Goal: Find specific page/section: Find specific page/section

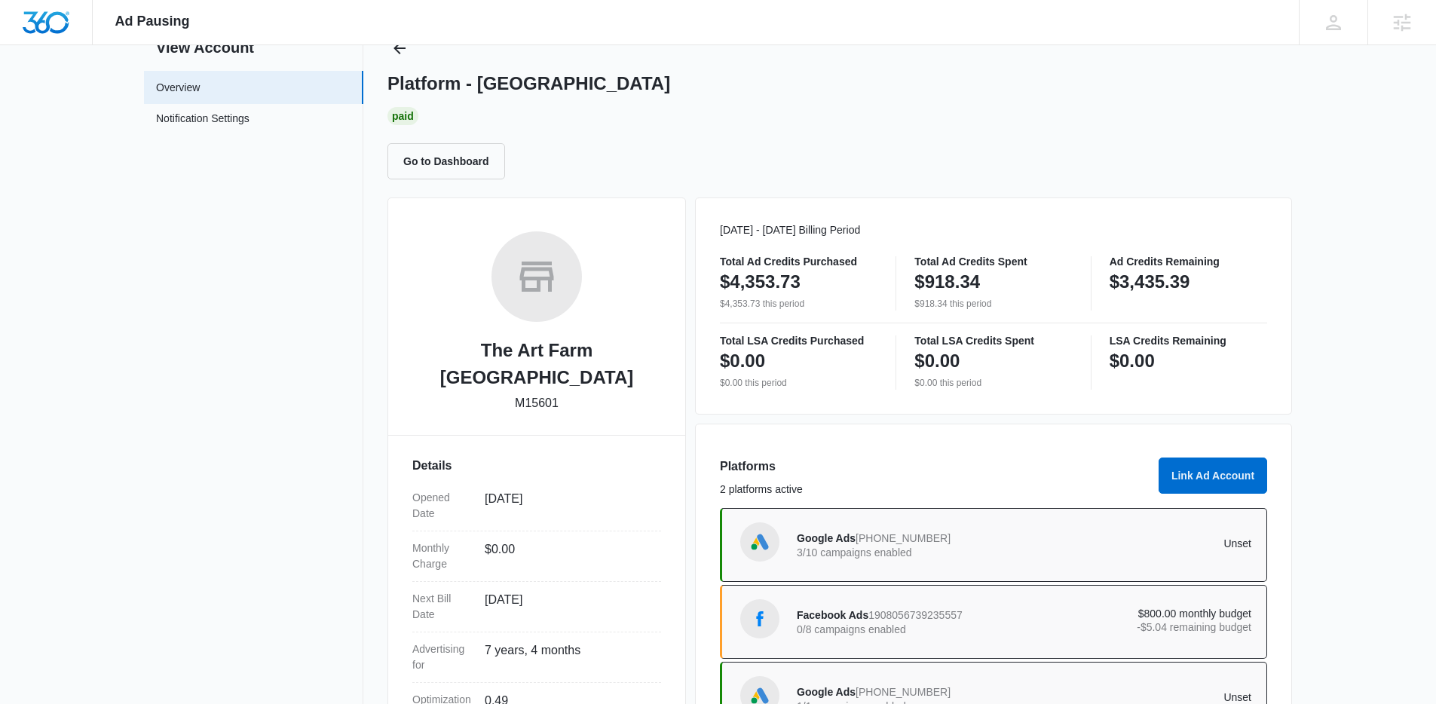
scroll to position [204, 0]
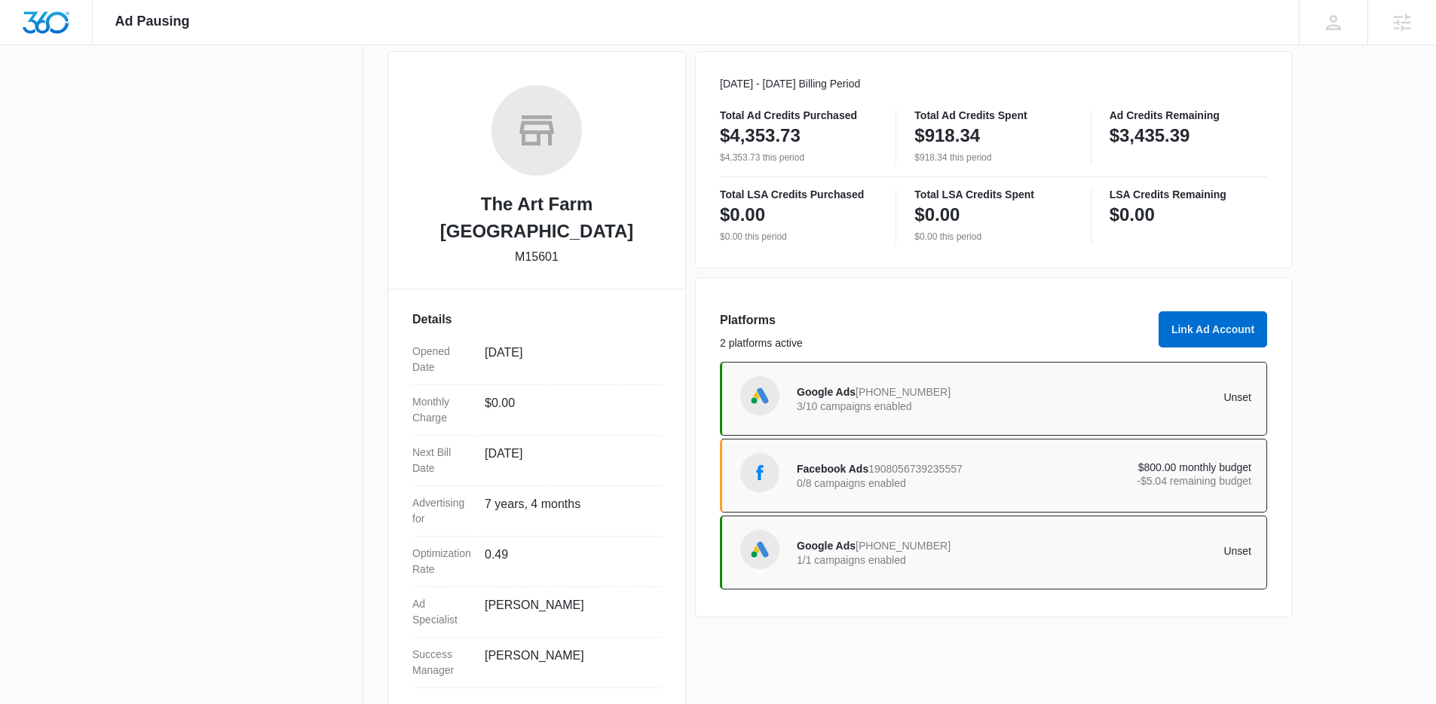
click at [1000, 480] on p "0/8 campaigns enabled" at bounding box center [911, 483] width 228 height 11
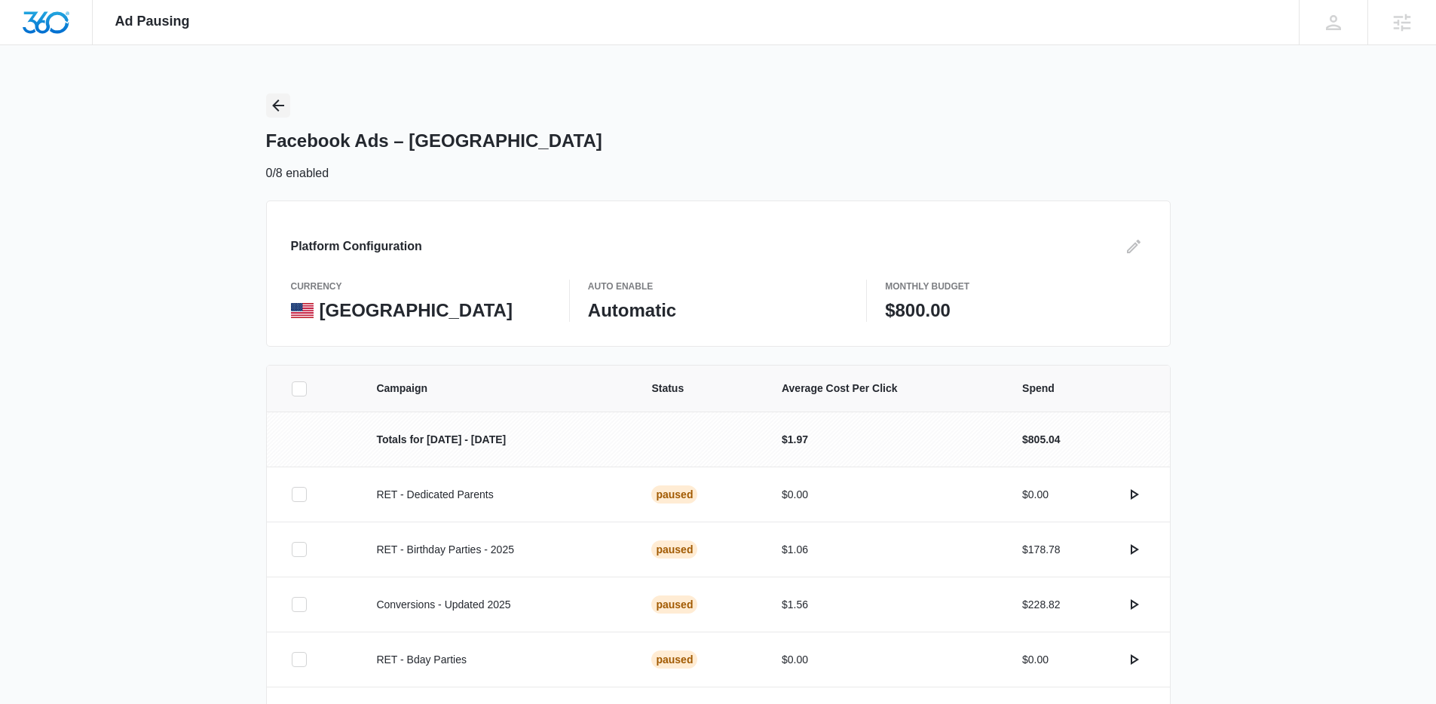
click at [271, 105] on icon "Back" at bounding box center [278, 105] width 18 height 18
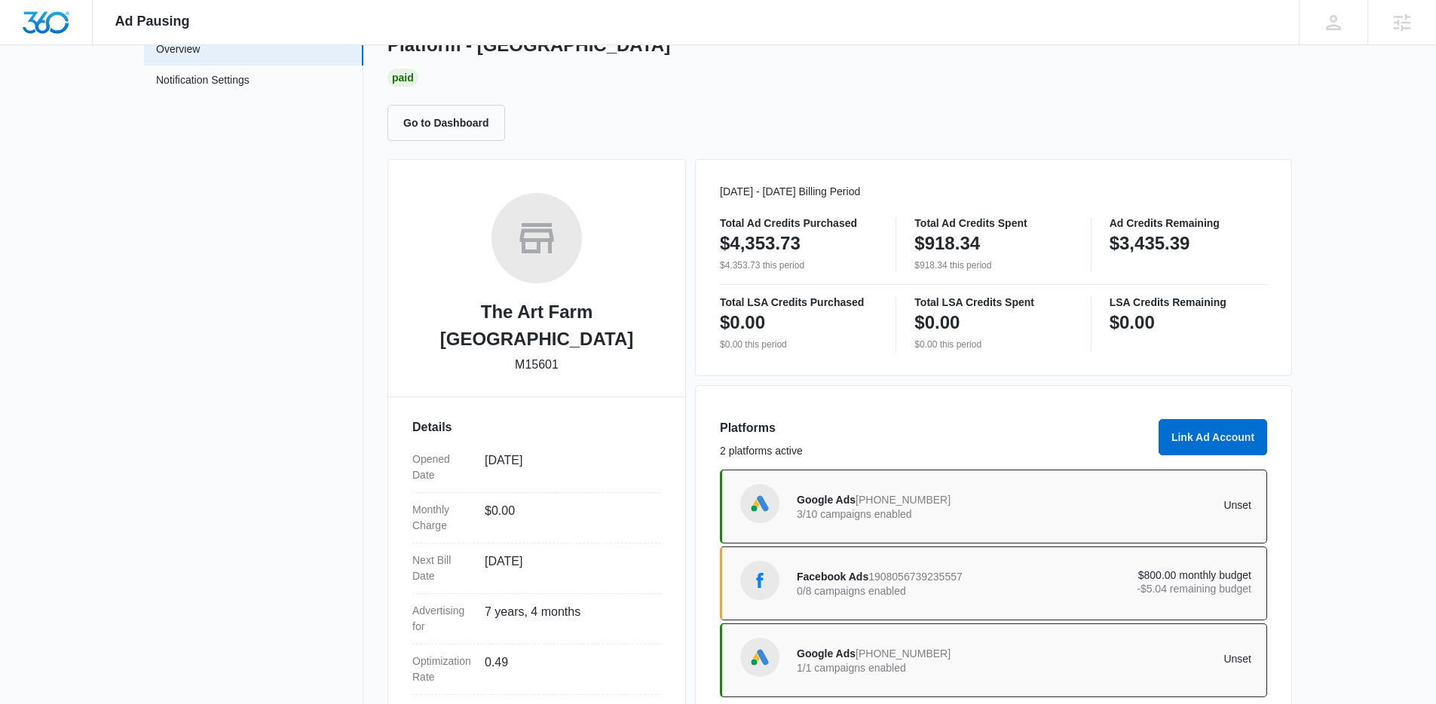
scroll to position [136, 0]
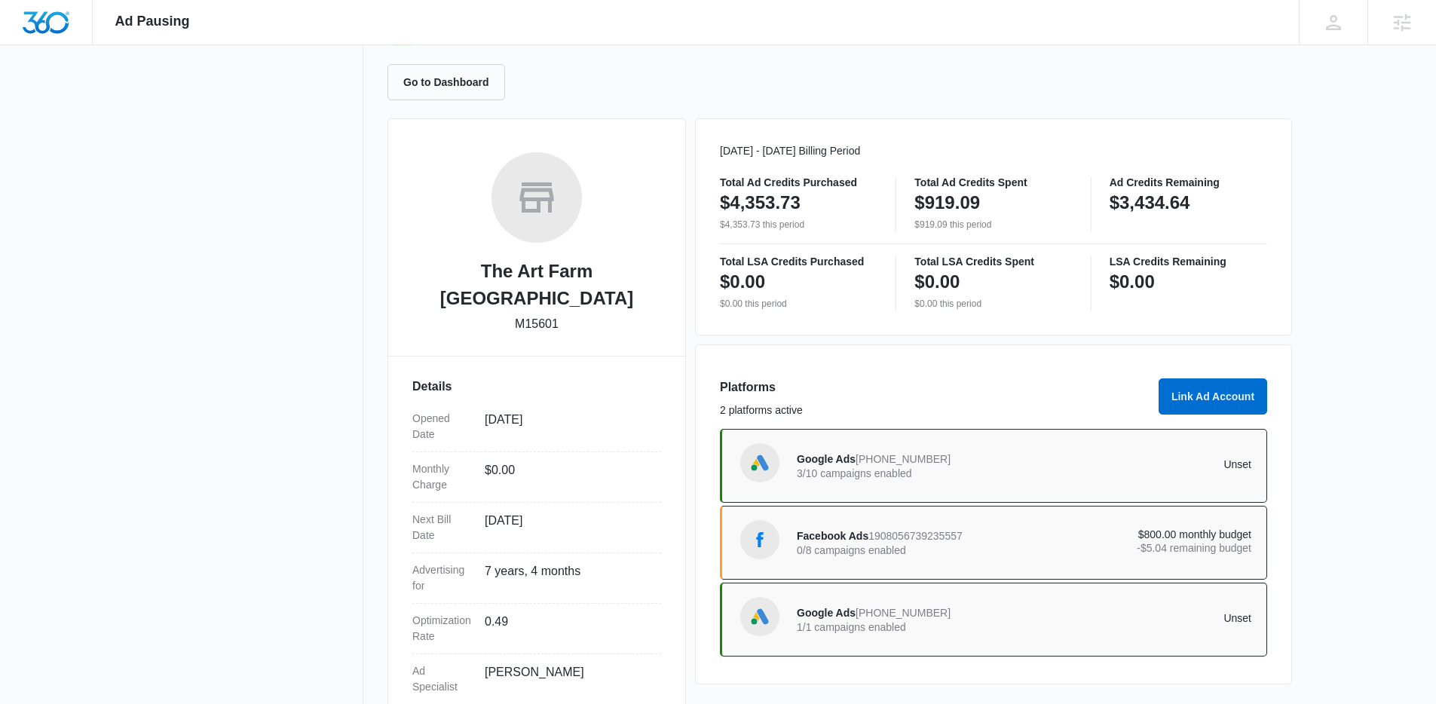
click at [952, 551] on p "0/8 campaigns enabled" at bounding box center [911, 550] width 228 height 11
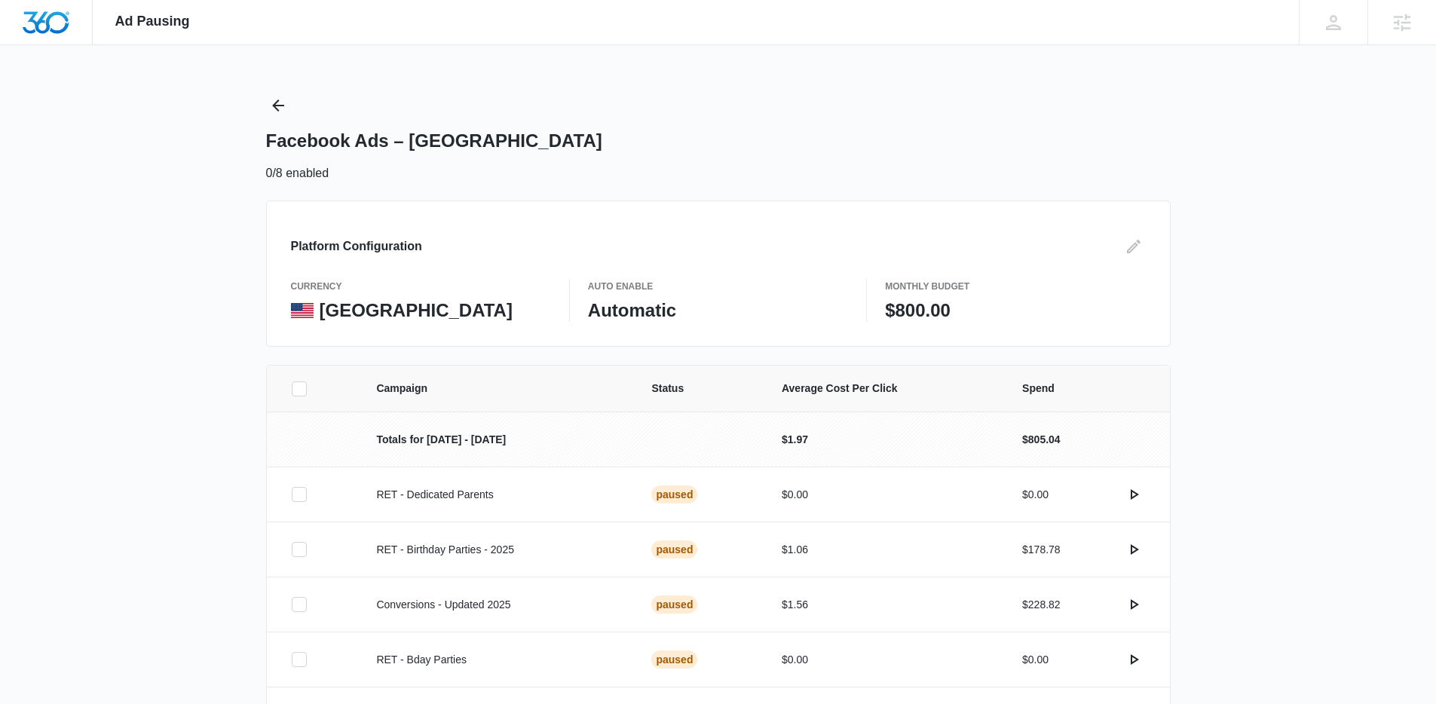
click at [926, 303] on p "$800.00" at bounding box center [1015, 310] width 260 height 23
click at [1130, 248] on icon "Edit" at bounding box center [1134, 247] width 14 height 14
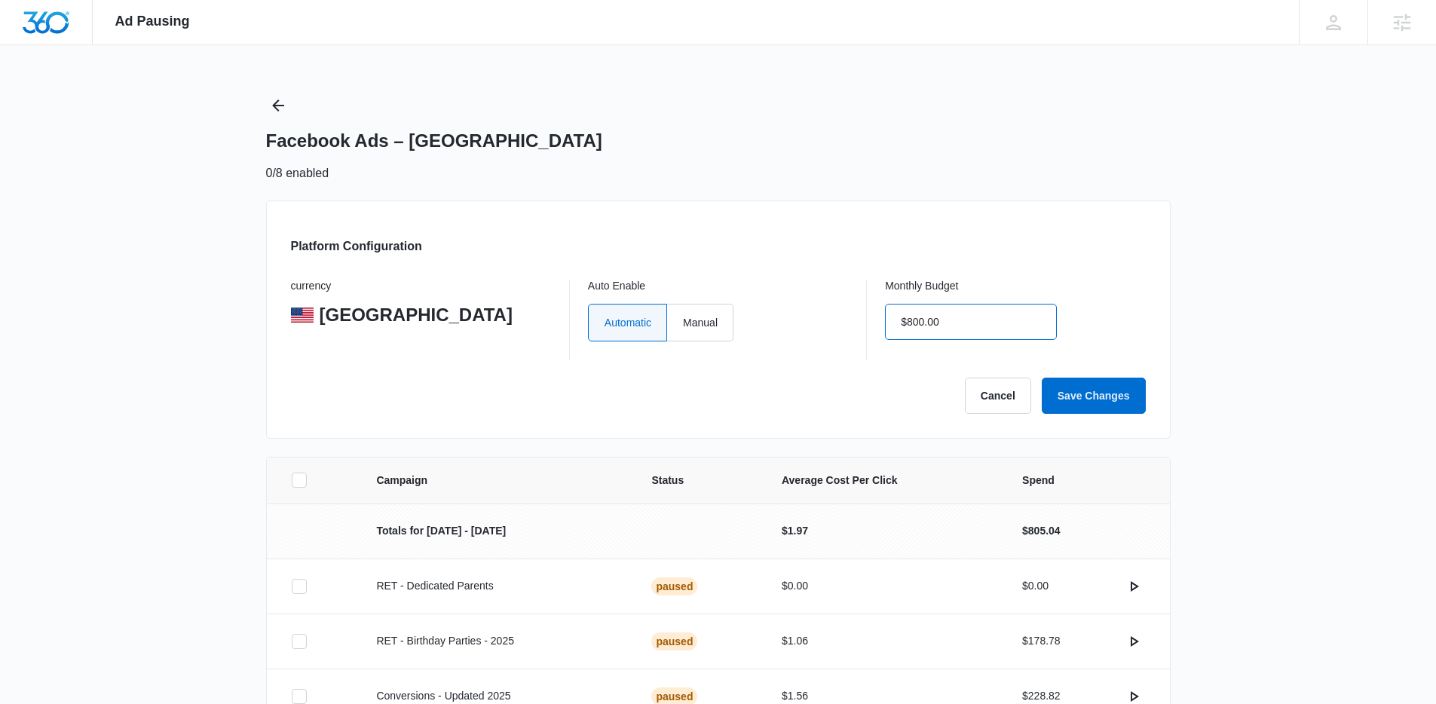
drag, startPoint x: 987, startPoint y: 328, endPoint x: 841, endPoint y: 318, distance: 146.6
click at [842, 319] on div "currency United States Auto Enable Automatic Manual Monthly Budget $800.00" at bounding box center [718, 320] width 855 height 80
drag, startPoint x: 919, startPoint y: 313, endPoint x: 865, endPoint y: 318, distance: 54.5
click at [863, 317] on div "currency United States Auto Enable Automatic Manual Monthly Budget $800.00" at bounding box center [718, 320] width 855 height 80
type input "$0.00"
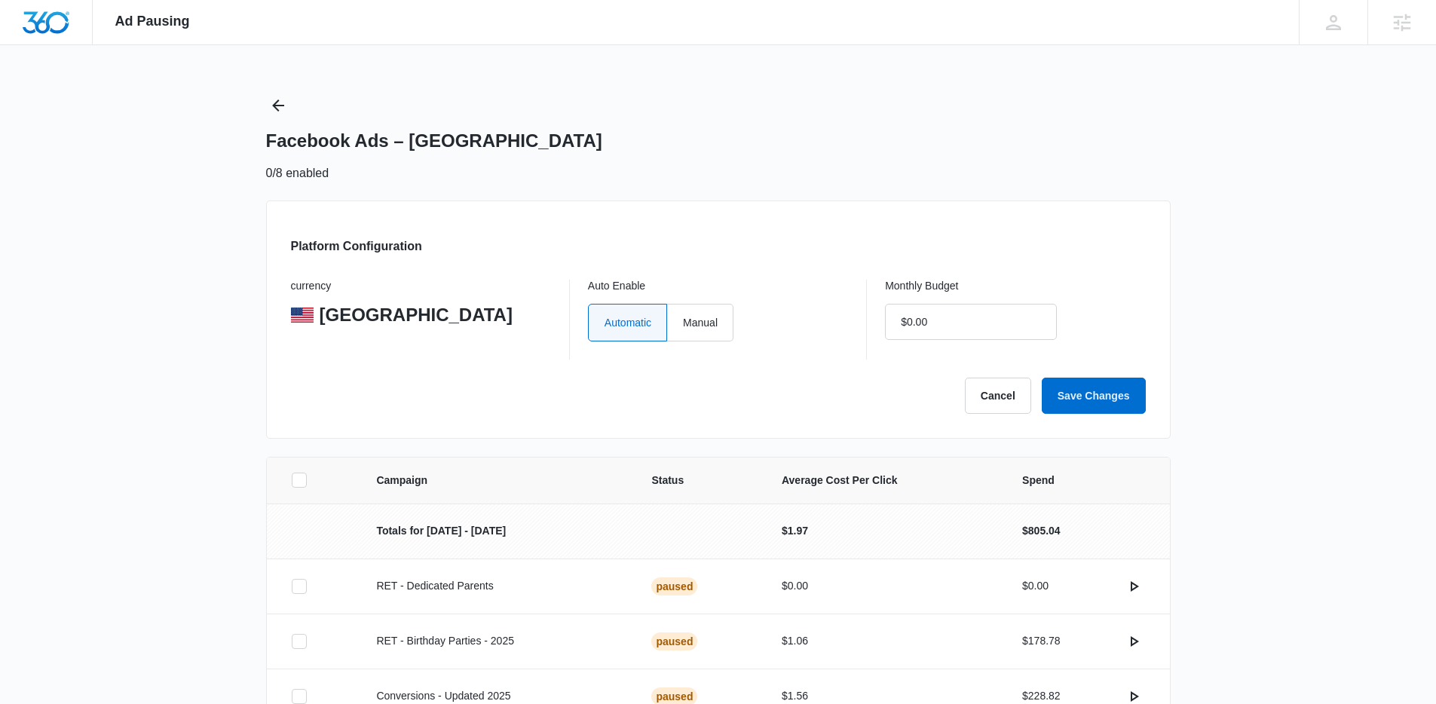
click at [1102, 277] on div "Platform Configuration currency United States Auto Enable Automatic Manual Mont…" at bounding box center [718, 320] width 905 height 238
click at [1120, 396] on button "Save Changes" at bounding box center [1094, 396] width 104 height 36
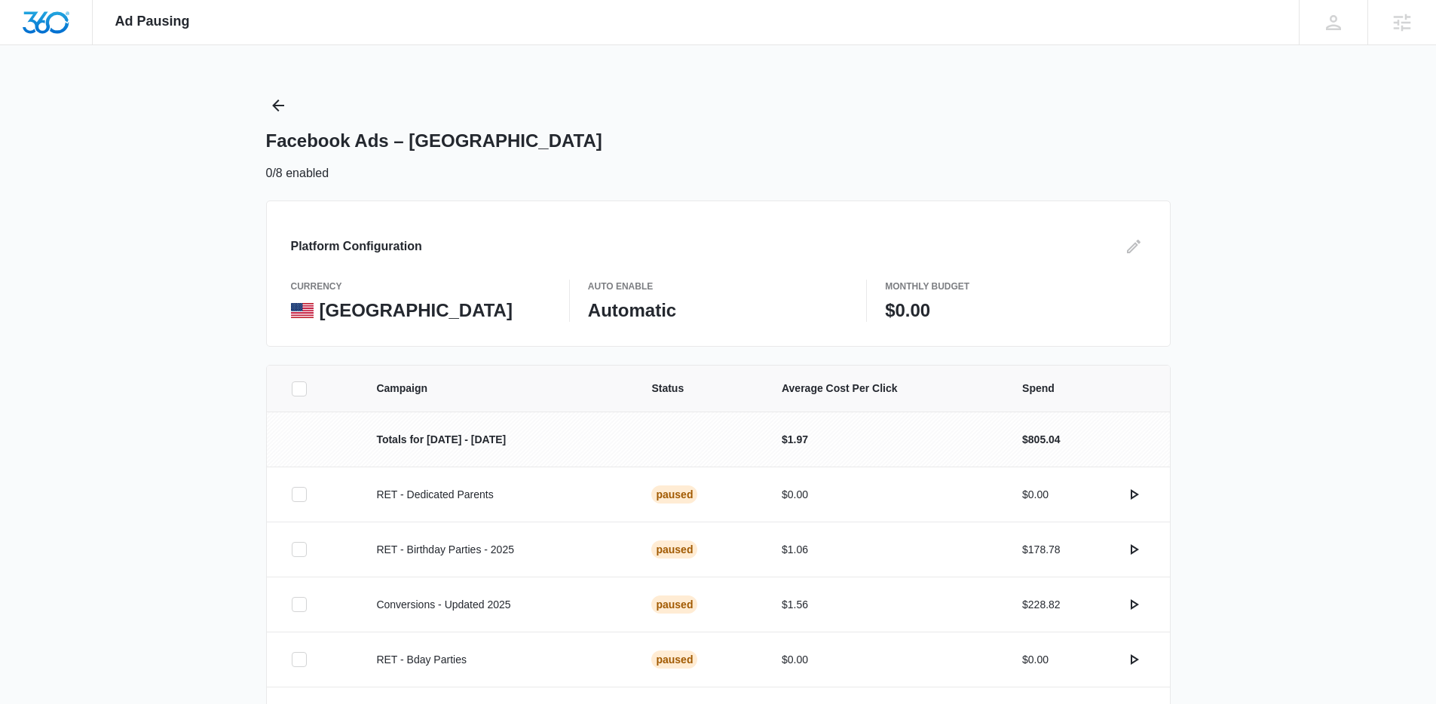
click at [752, 210] on div "Platform Configuration currency United States Auto Enable Automatic Monthly Bud…" at bounding box center [718, 274] width 905 height 146
click at [266, 99] on div "Ad Pausing Apps Reputation Forms CRM Email Social Content Ads Intelligence File…" at bounding box center [718, 352] width 1436 height 704
click at [327, 121] on div "Facebook Ads – The Art Farm NYC 0/8 enabled" at bounding box center [718, 137] width 905 height 89
click at [292, 111] on div "Facebook Ads – The Art Farm NYC 0/8 enabled" at bounding box center [718, 137] width 905 height 89
click at [270, 112] on icon "Back" at bounding box center [278, 105] width 18 height 18
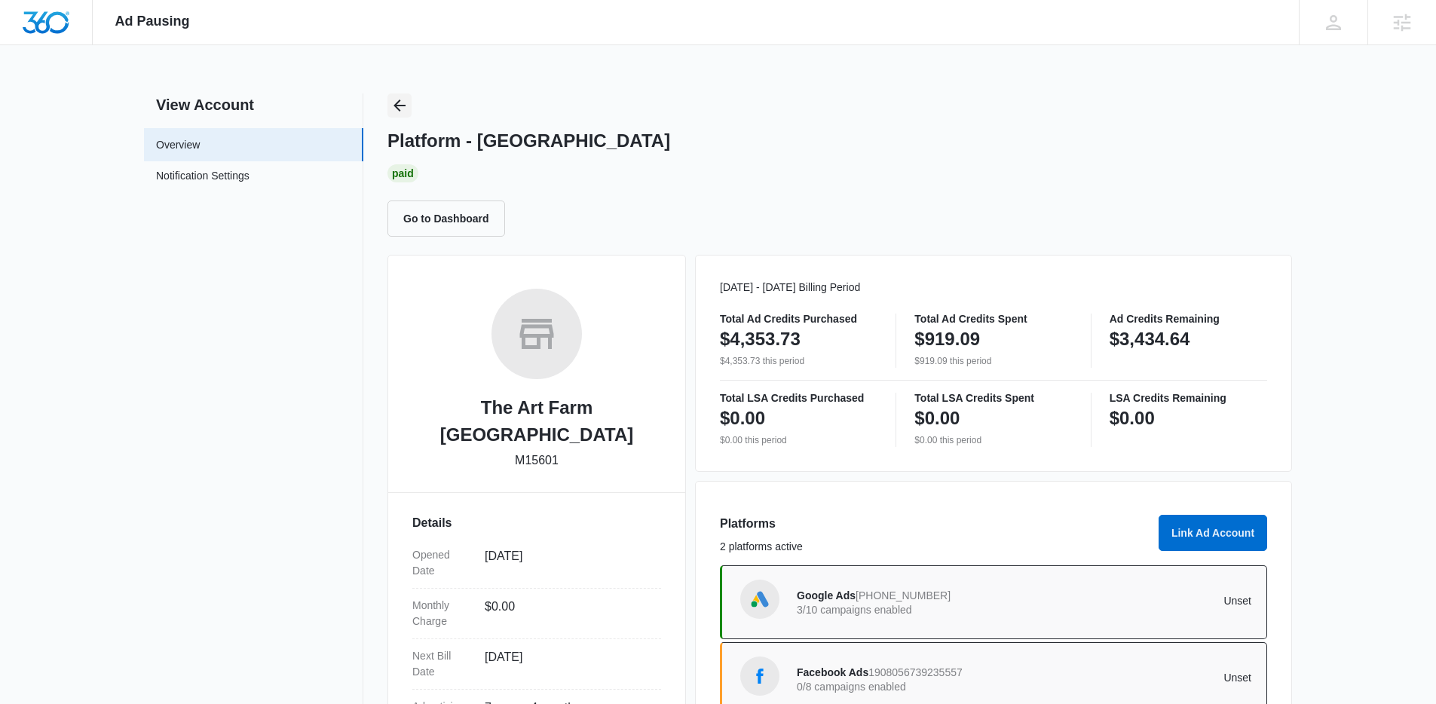
click at [401, 115] on button "Back" at bounding box center [399, 105] width 24 height 24
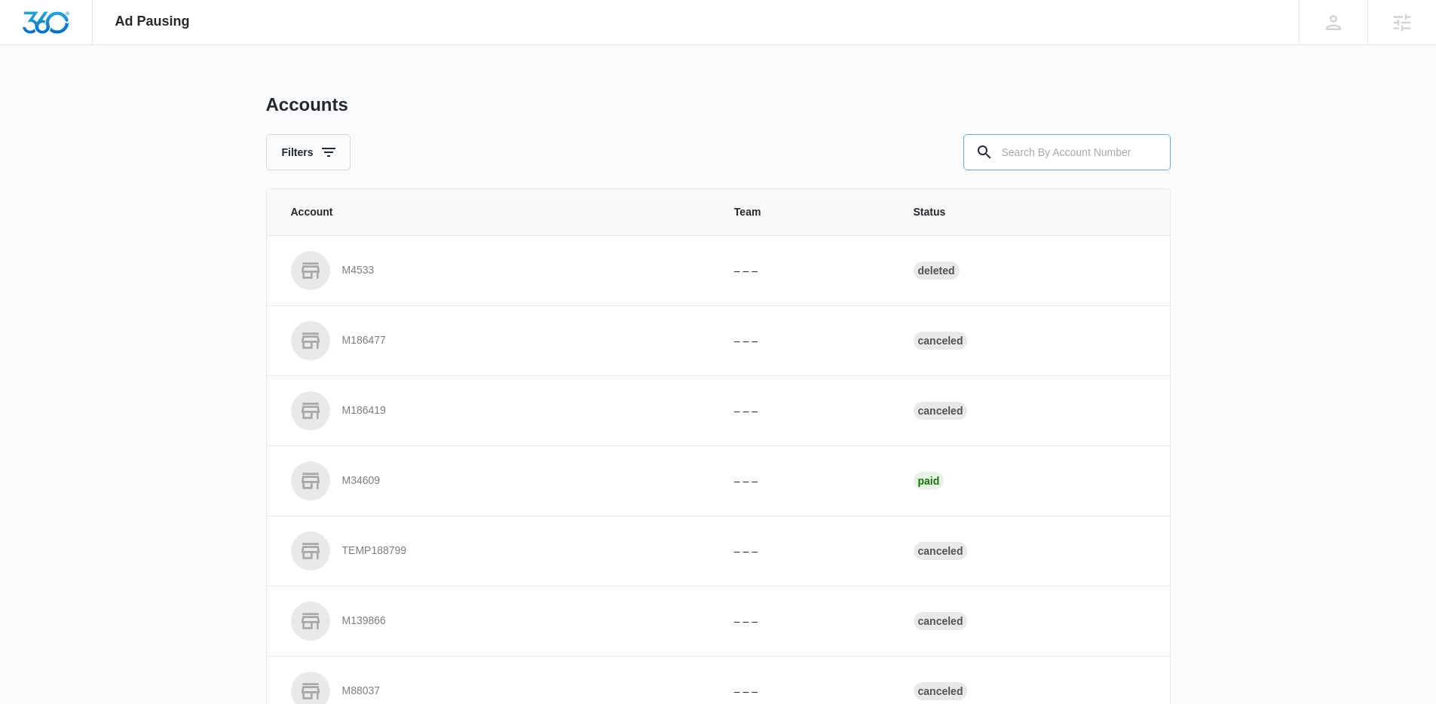
click at [1067, 155] on input "text" at bounding box center [1066, 152] width 207 height 36
paste input "M48103"
type input "M48103"
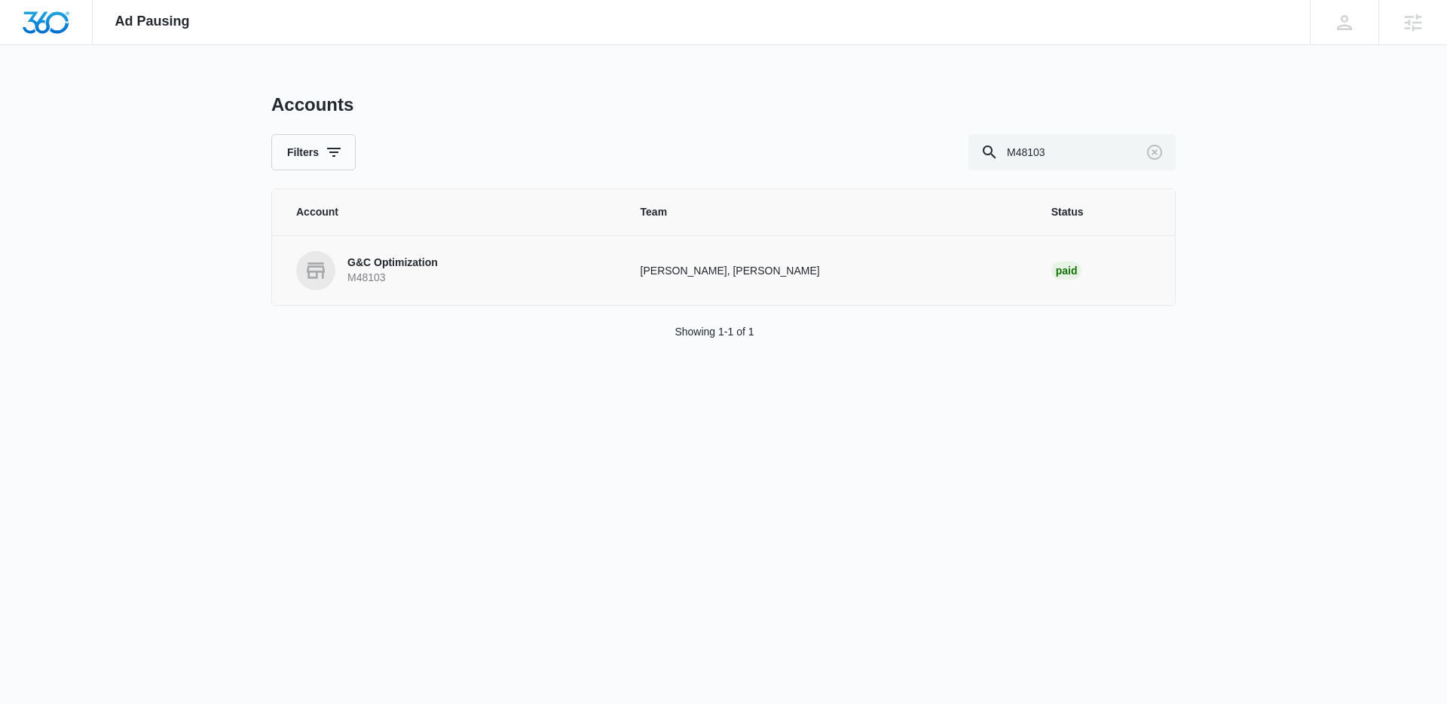
click at [442, 264] on link "G&C Optimization M48103" at bounding box center [450, 270] width 308 height 39
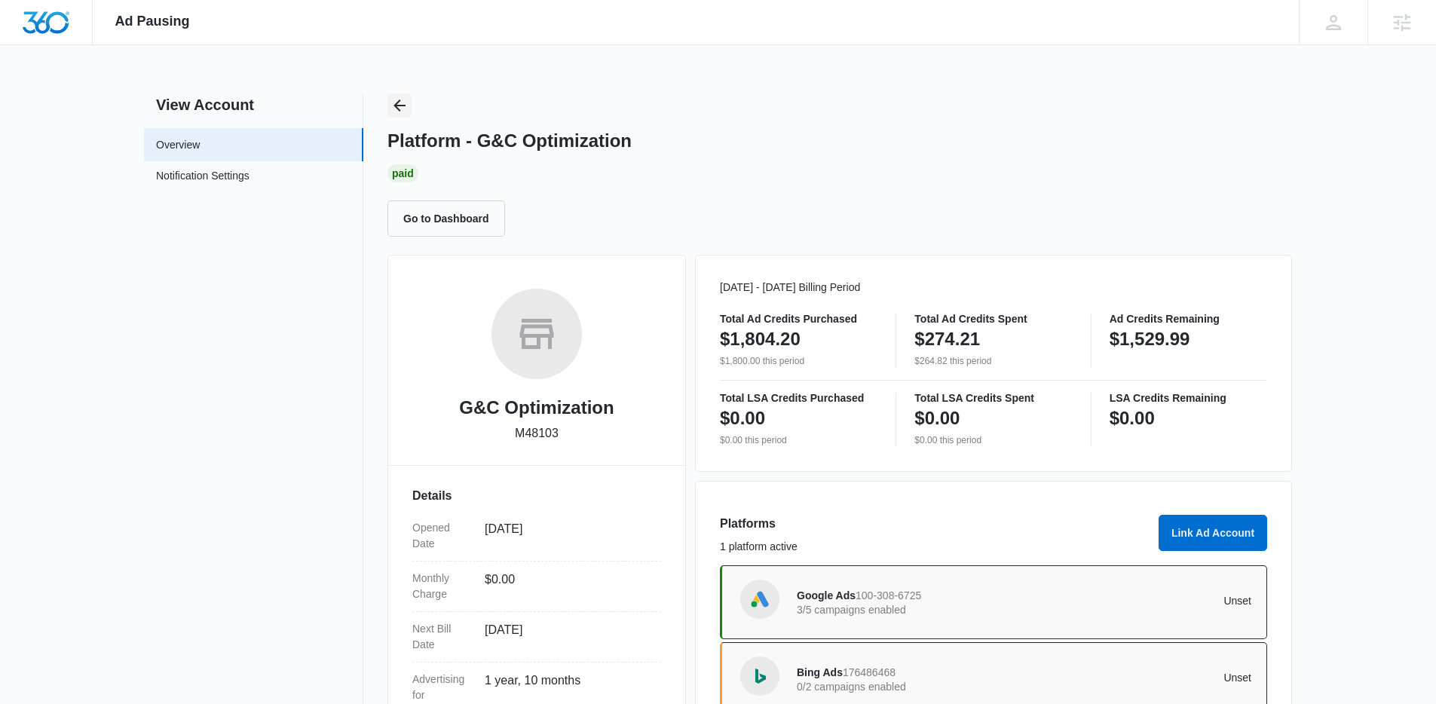
click at [398, 107] on icon "Back" at bounding box center [399, 105] width 18 height 18
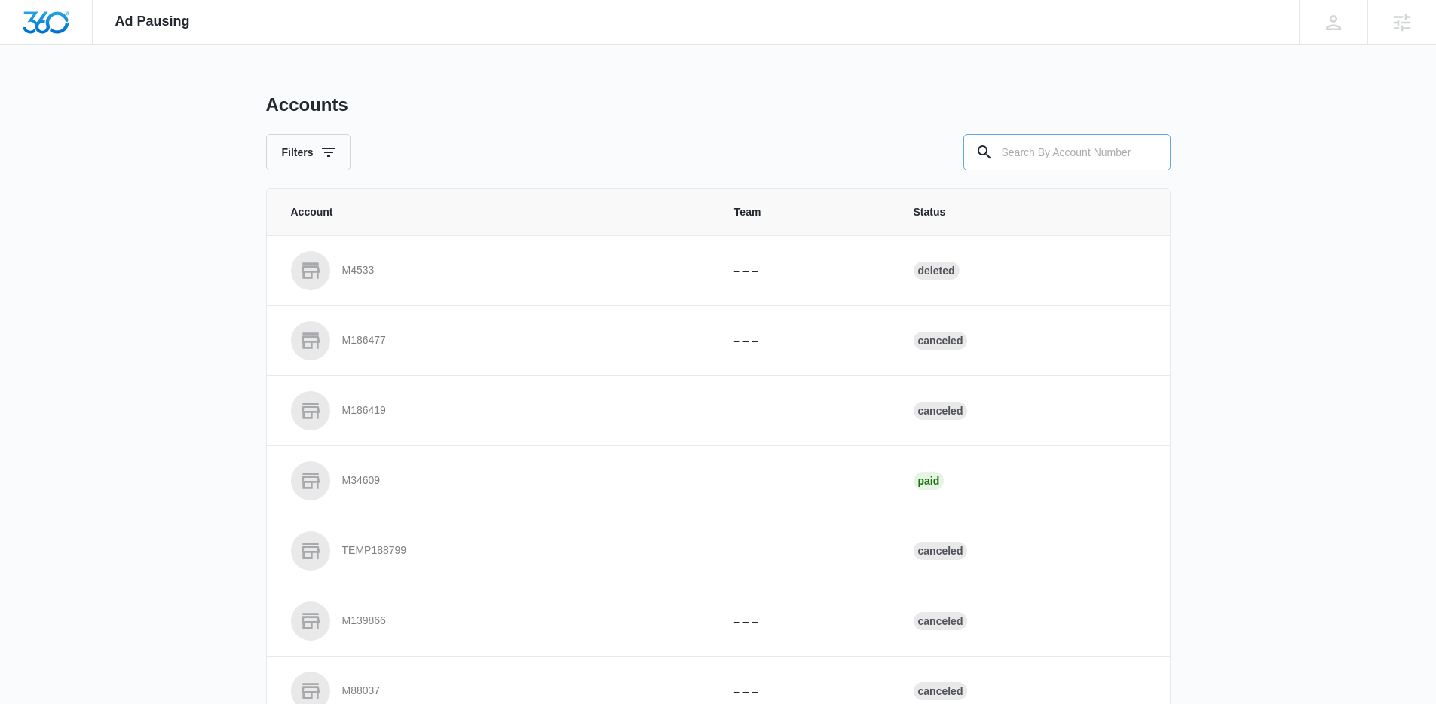
drag, startPoint x: 1038, startPoint y: 141, endPoint x: 1037, endPoint y: 151, distance: 9.8
click at [1038, 142] on input "text" at bounding box center [1066, 152] width 207 height 36
drag, startPoint x: 1037, startPoint y: 151, endPoint x: 1022, endPoint y: 152, distance: 15.1
click at [1035, 152] on input "text" at bounding box center [1066, 152] width 207 height 36
paste input "M38670"
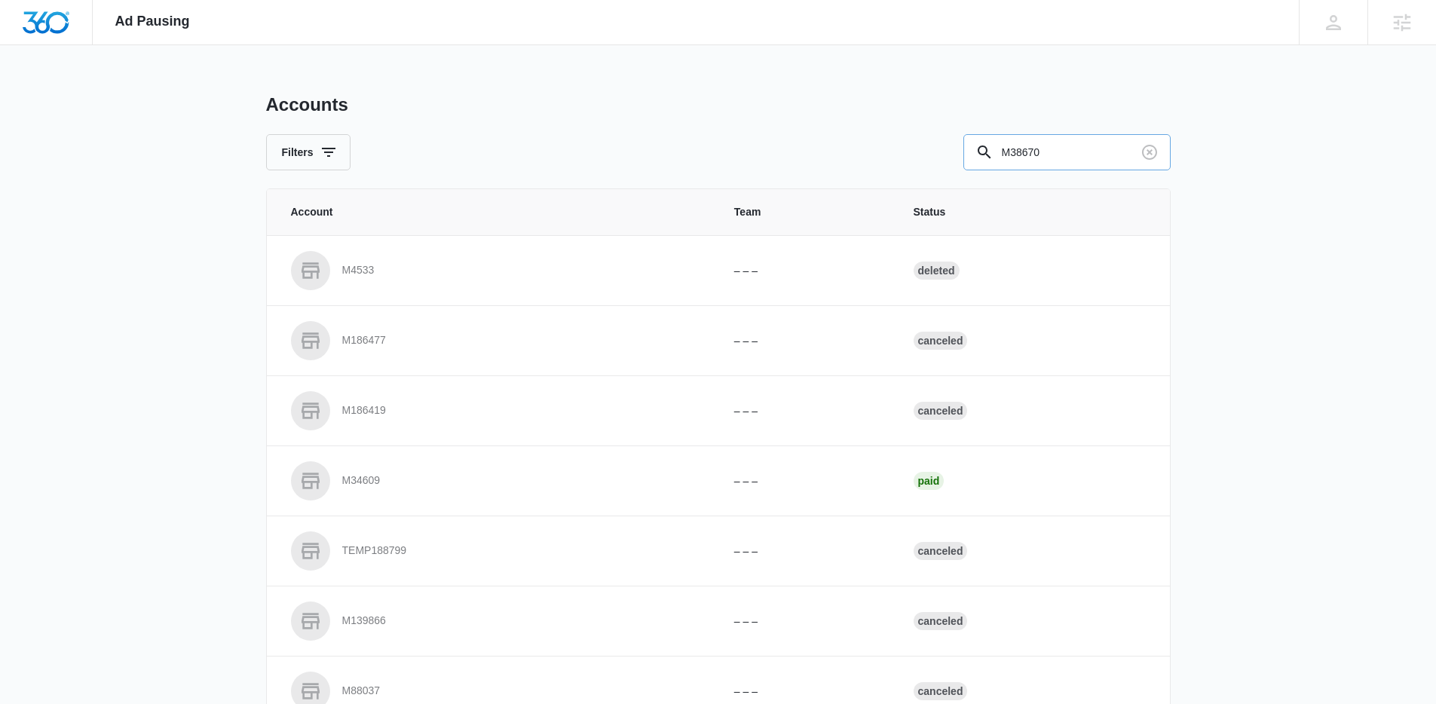
type input "M38670"
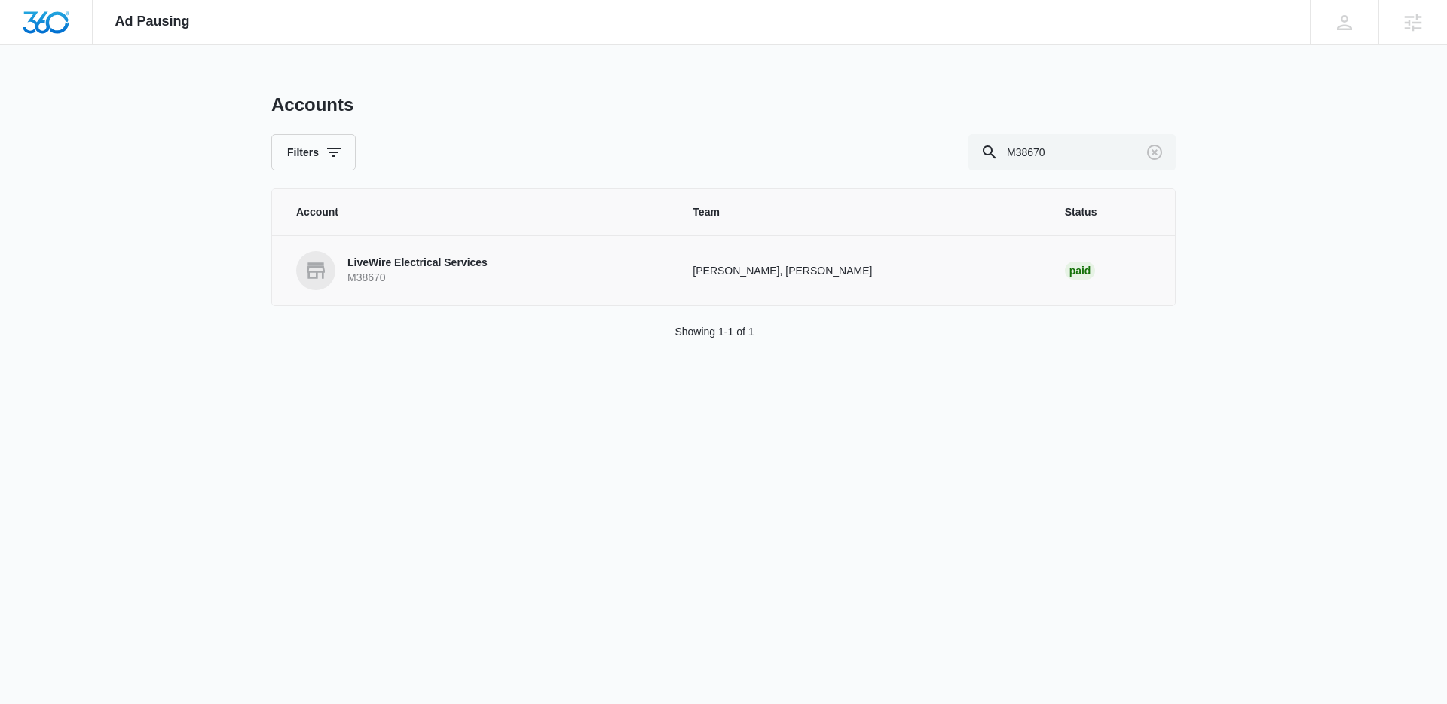
click at [394, 272] on p "M38670" at bounding box center [417, 278] width 140 height 15
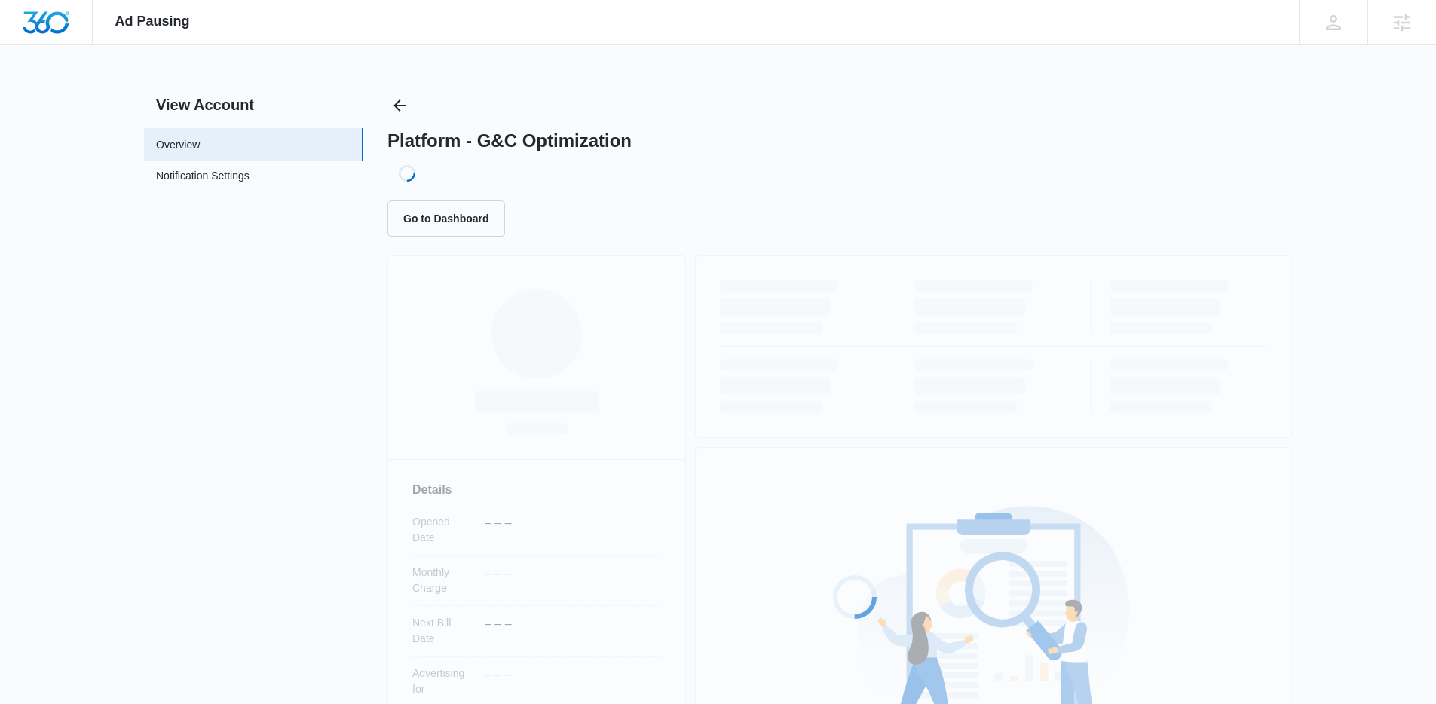
click at [390, 271] on div "Loading... Details Opened Date – – – Monthly Charge – – – Next Bill Date – – – …" at bounding box center [839, 582] width 905 height 654
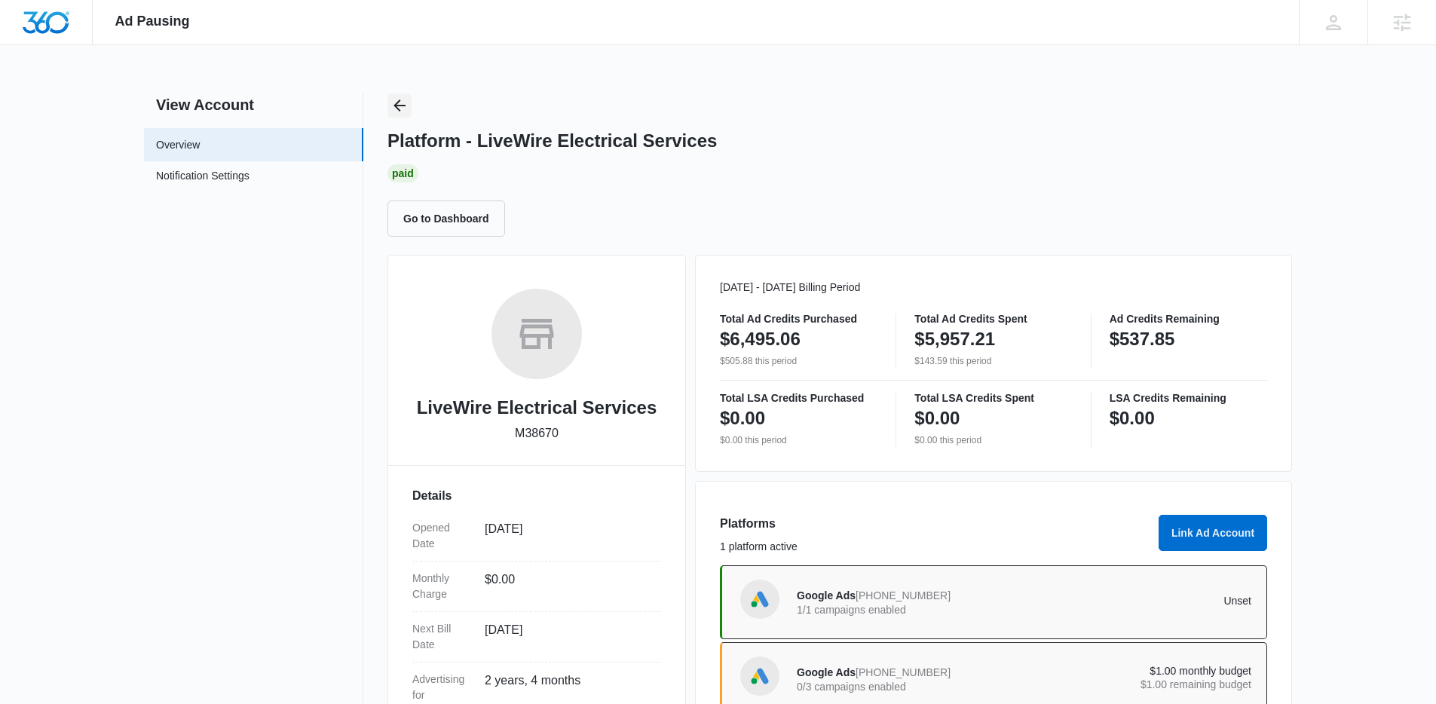
click at [395, 106] on icon "Back" at bounding box center [399, 105] width 12 height 12
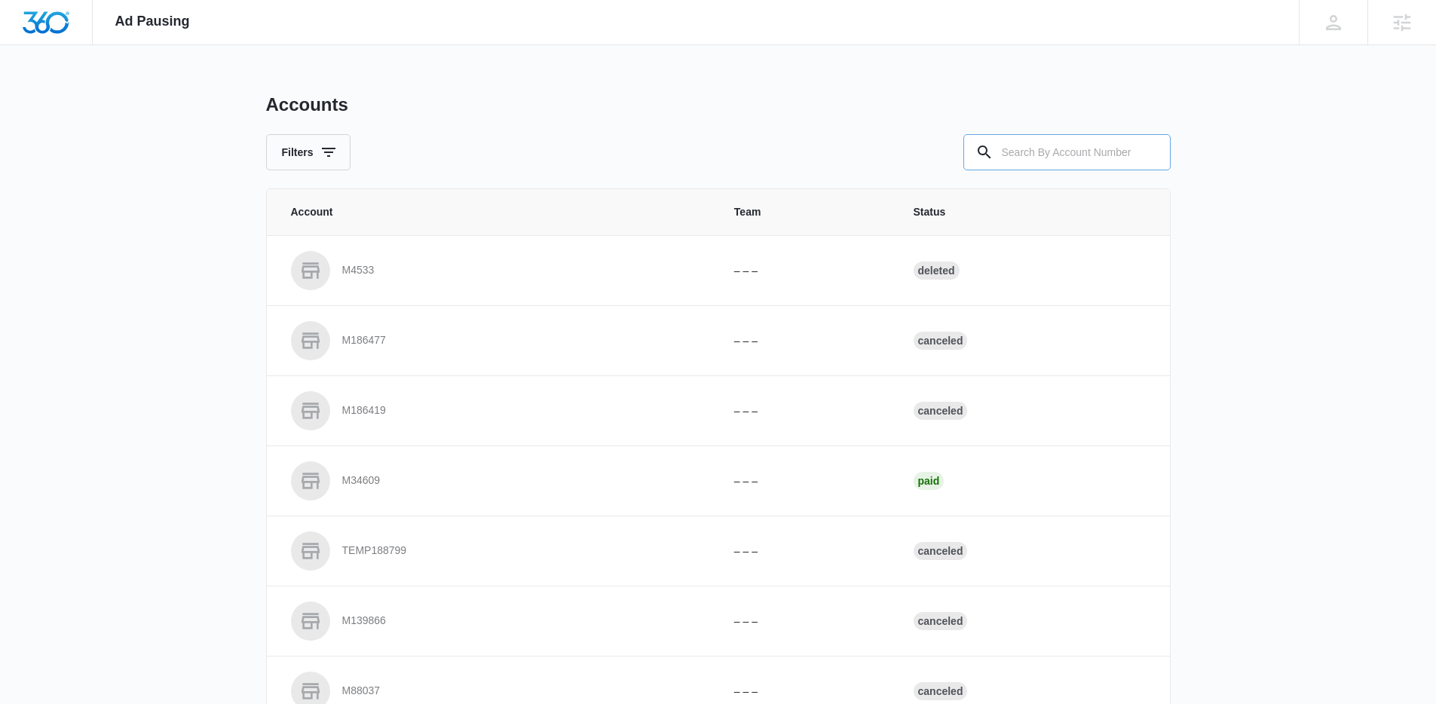
click at [1076, 148] on input "text" at bounding box center [1066, 152] width 207 height 36
paste input "M325348"
type input "M325348"
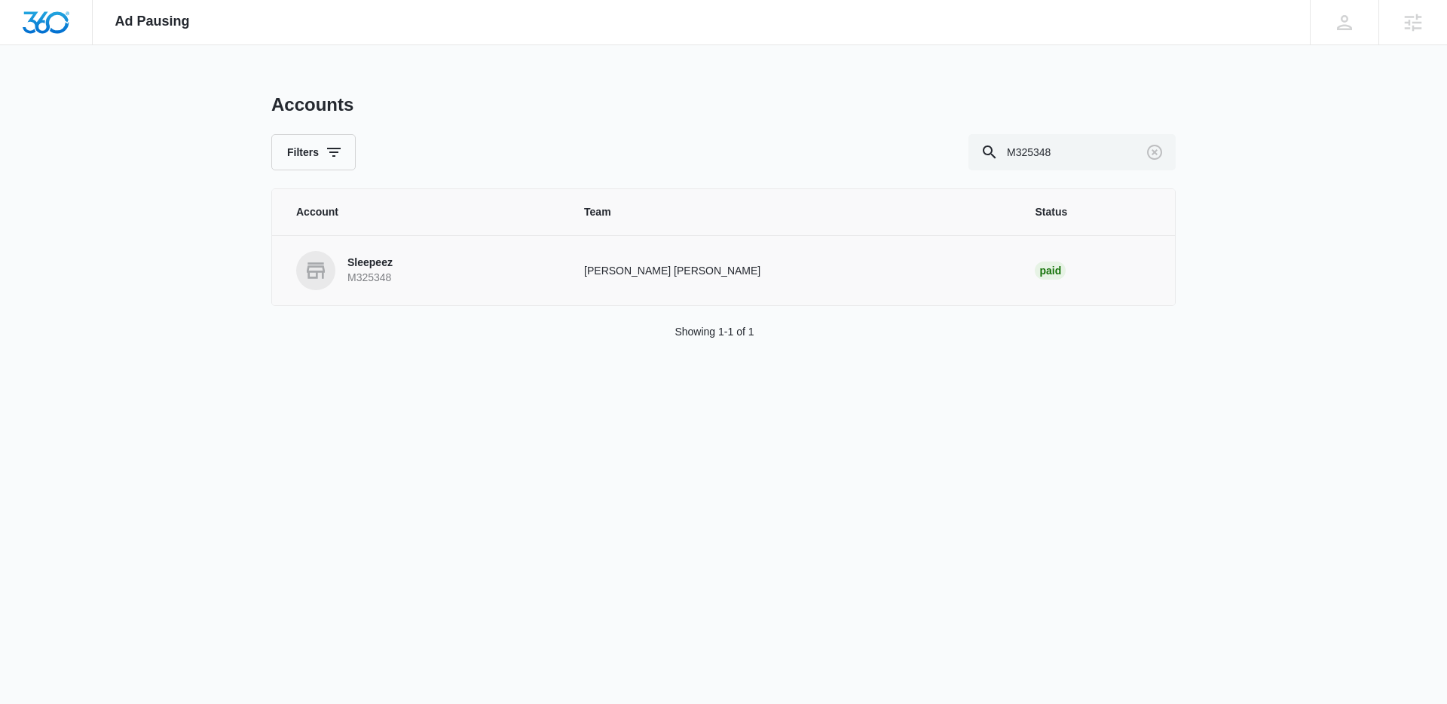
click at [508, 287] on link "Sleepeez M325348" at bounding box center [422, 270] width 252 height 39
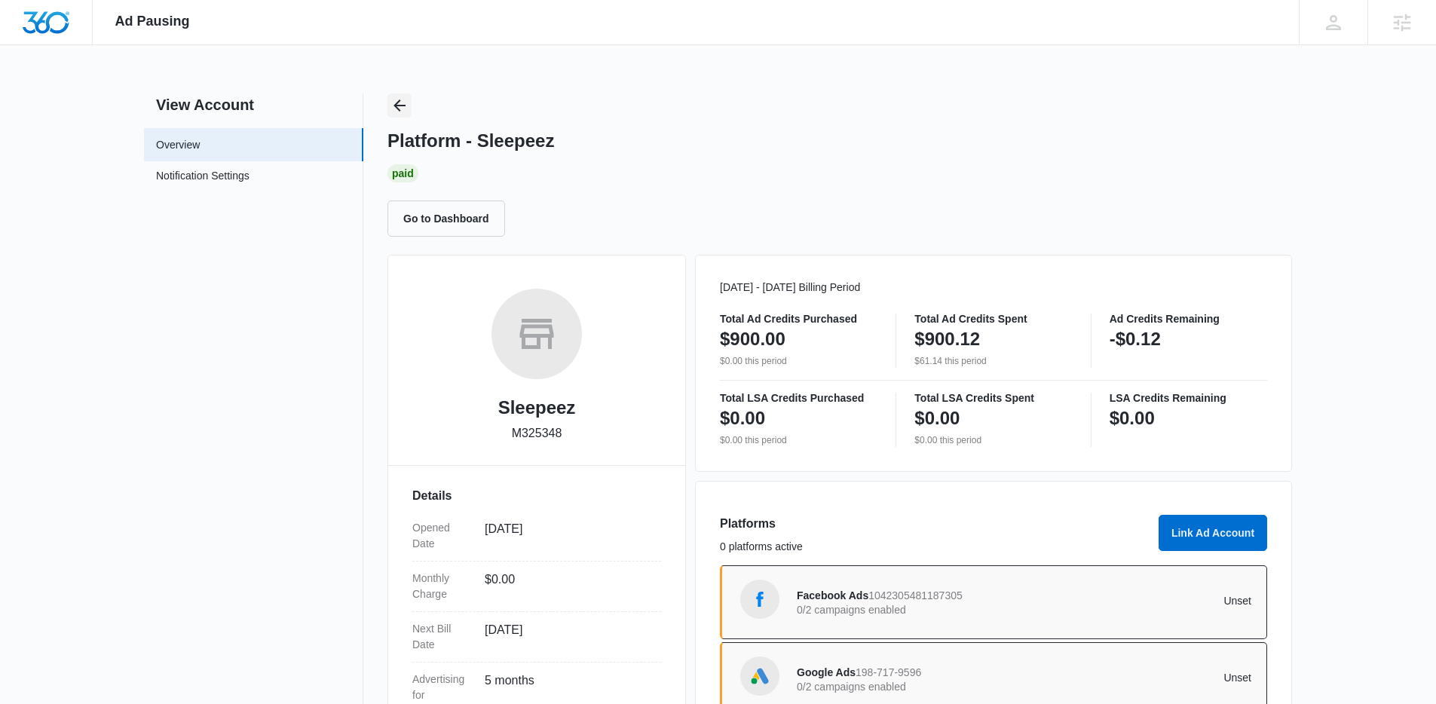
click at [396, 109] on icon "Back" at bounding box center [399, 105] width 18 height 18
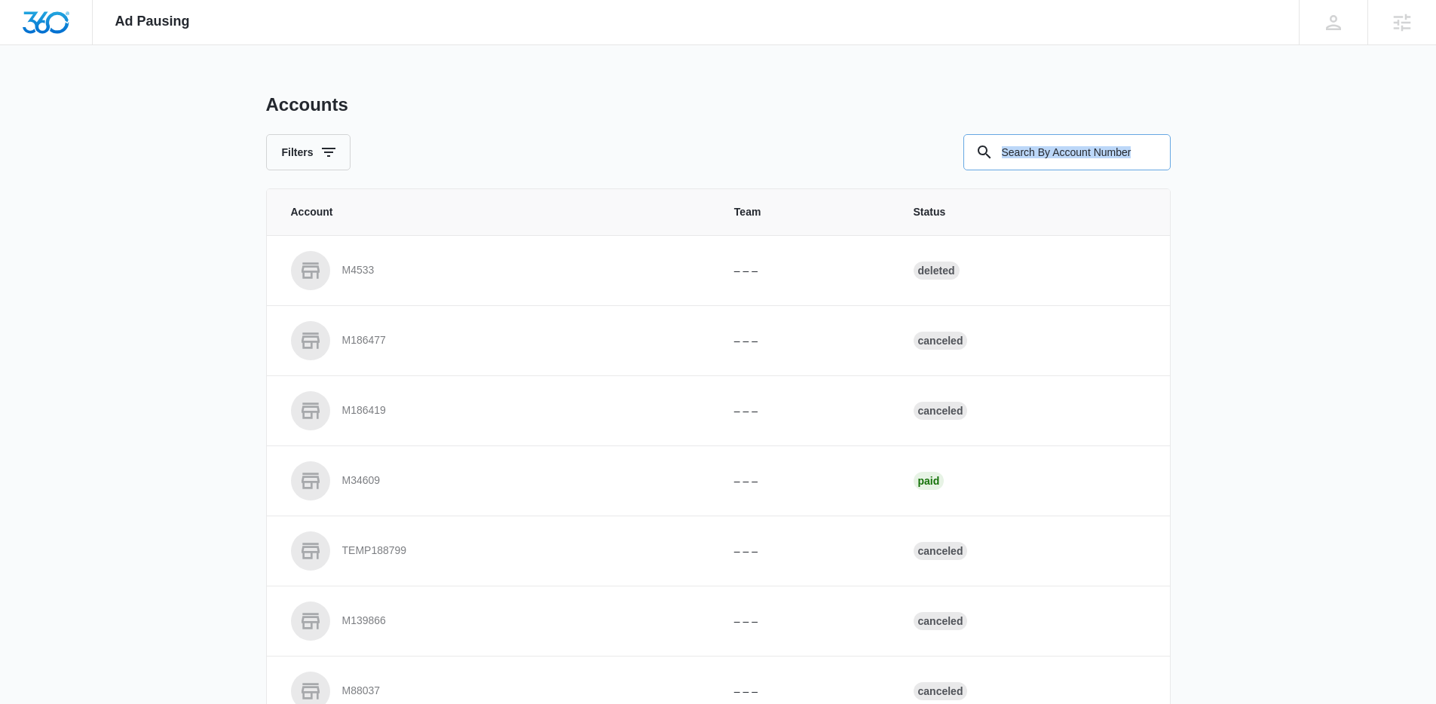
drag, startPoint x: 1128, startPoint y: 173, endPoint x: 1100, endPoint y: 164, distance: 30.0
click at [1113, 167] on div "Accounts Filters Account Team Status M4533 – – – Deleted M186477 – – – Canceled…" at bounding box center [718, 556] width 905 height 926
drag, startPoint x: 1094, startPoint y: 161, endPoint x: 938, endPoint y: 146, distance: 157.5
click at [1013, 152] on input "text" at bounding box center [1066, 152] width 207 height 36
paste input "M182451"
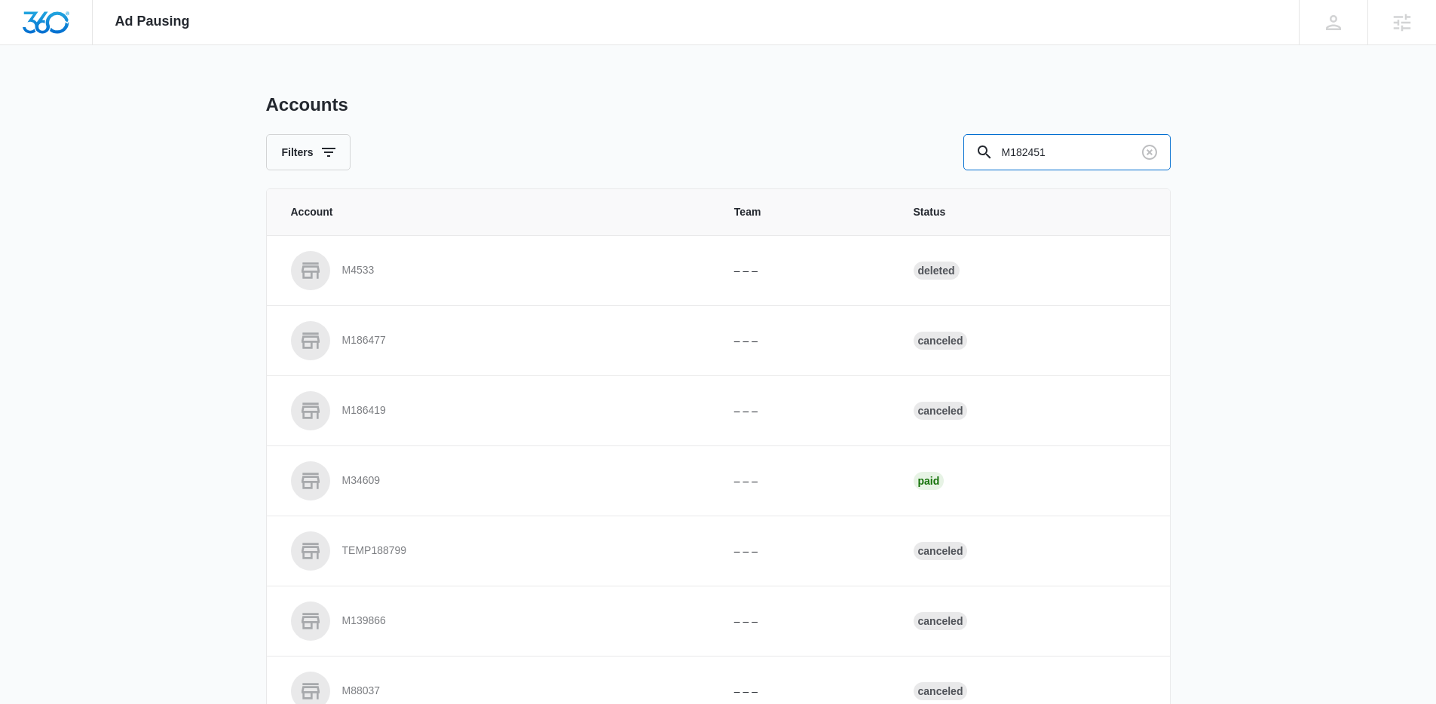
type input "M182451"
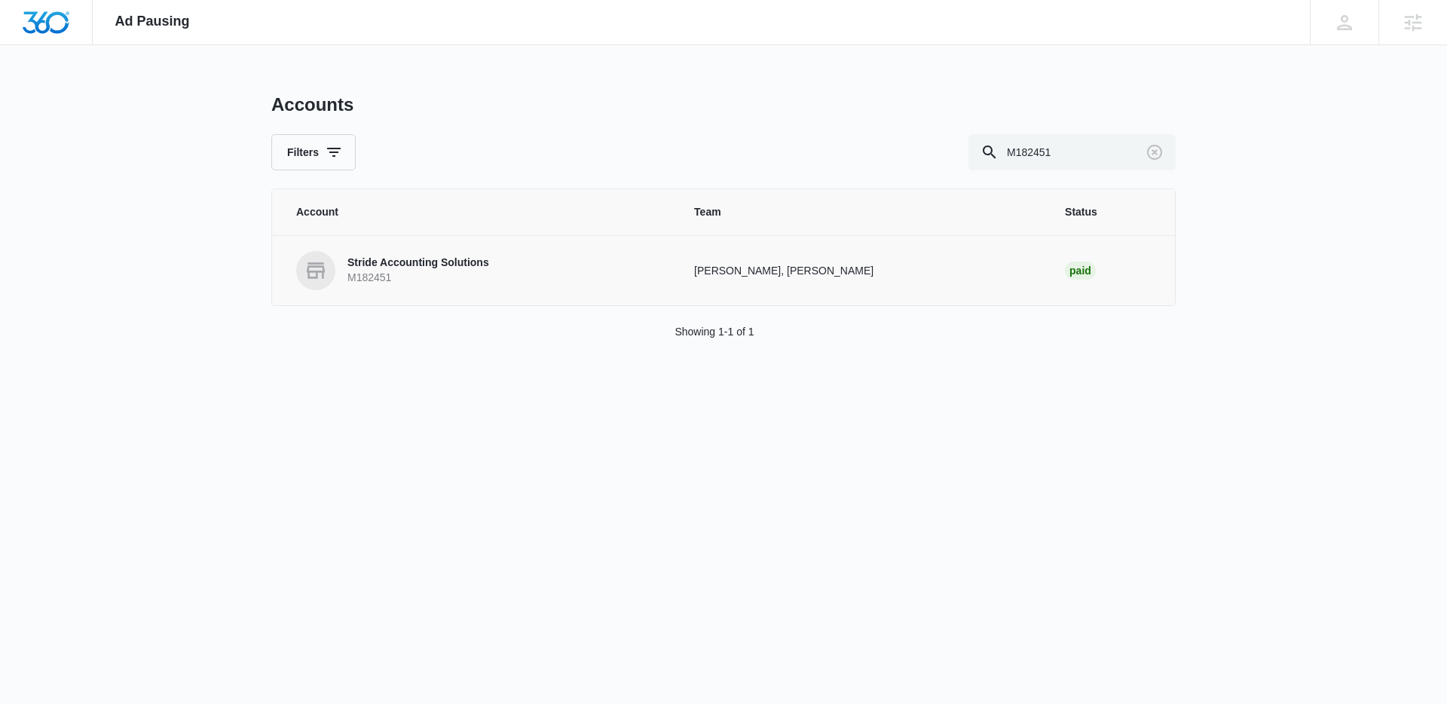
click at [400, 262] on p "Stride Accounting Solutions" at bounding box center [418, 263] width 142 height 15
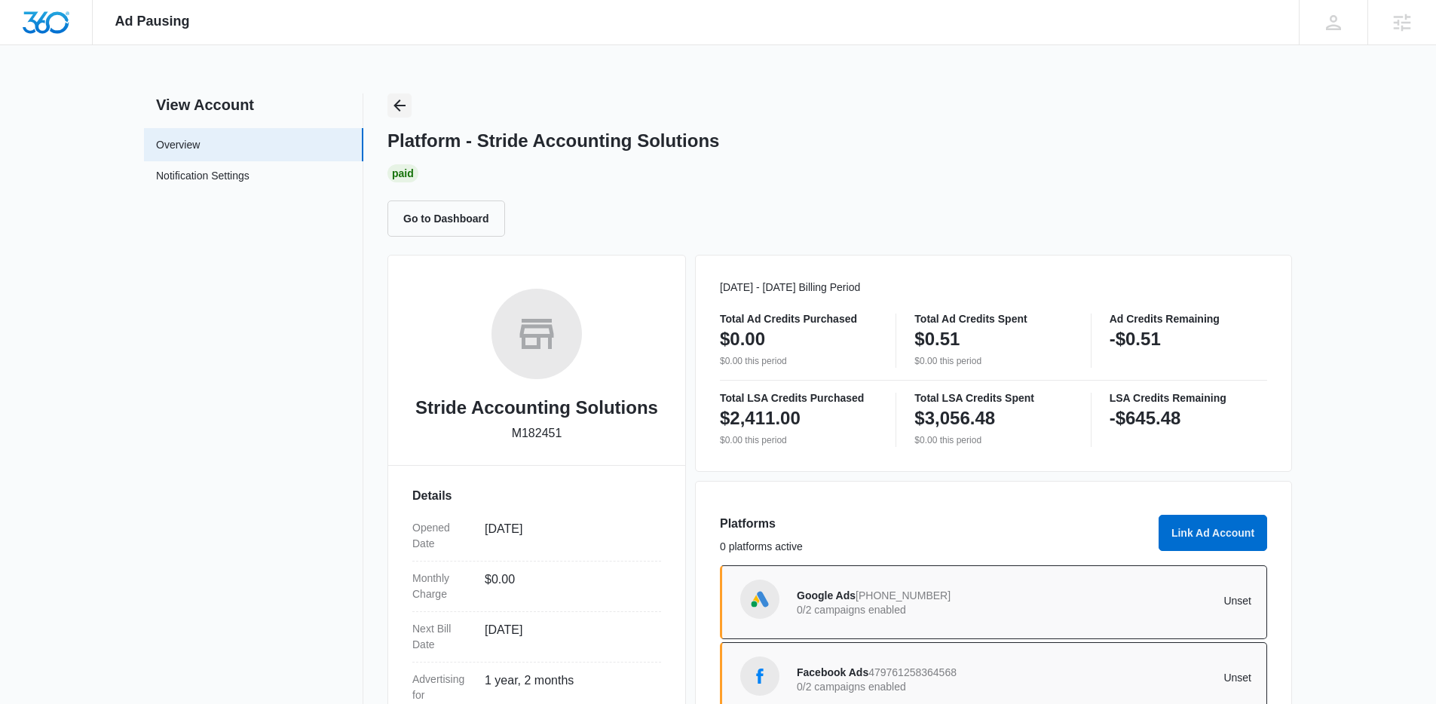
click at [403, 103] on icon "Back" at bounding box center [399, 105] width 18 height 18
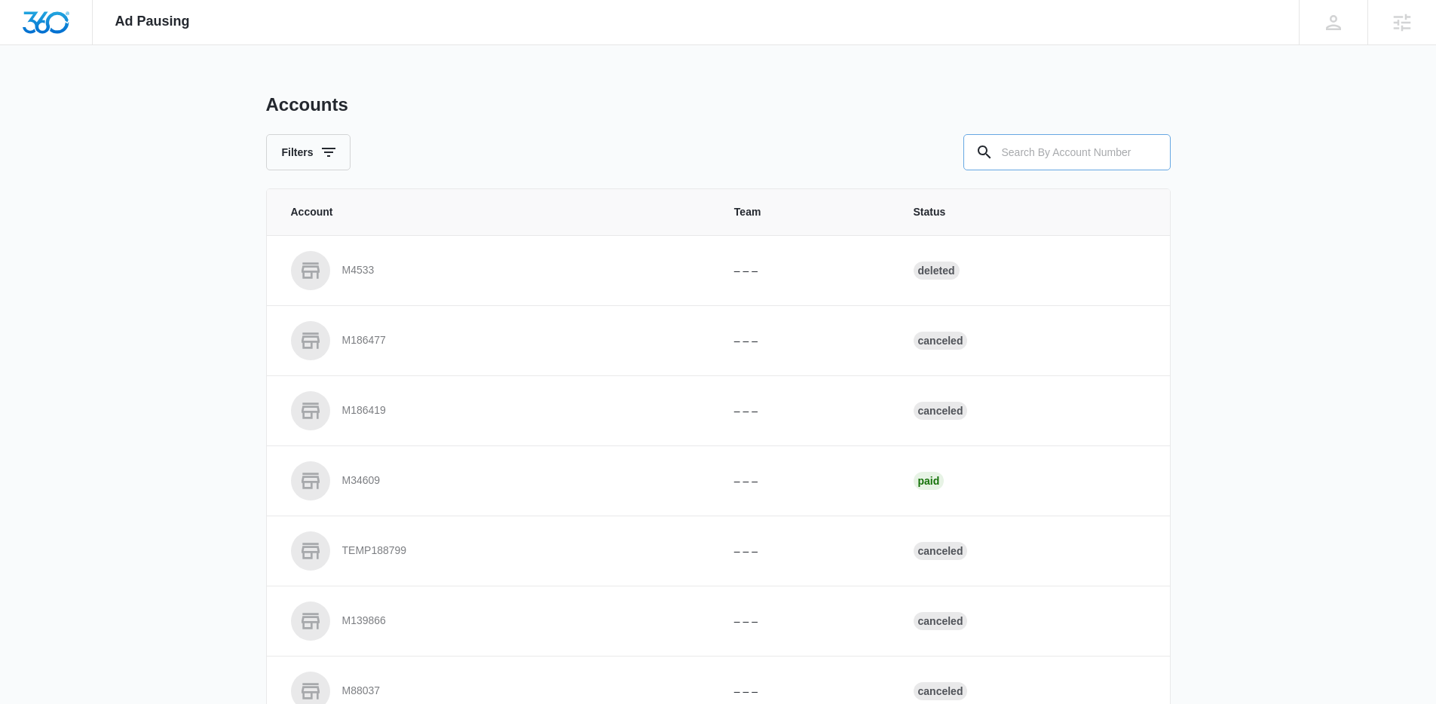
drag, startPoint x: 1051, startPoint y: 152, endPoint x: 1008, endPoint y: 150, distance: 43.0
click at [1039, 149] on input "text" at bounding box center [1066, 152] width 207 height 36
paste input "M38671"
type input "M38671"
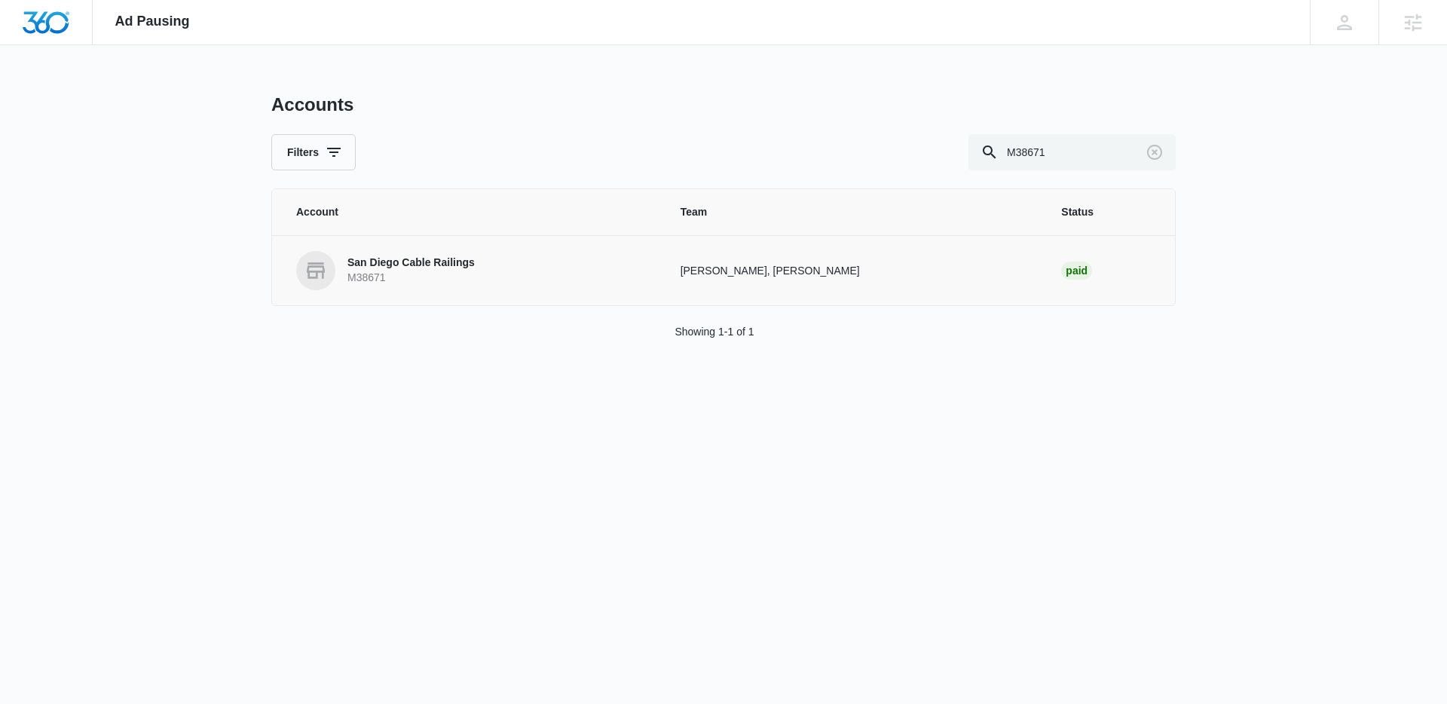
click at [453, 266] on p "San Diego Cable Railings" at bounding box center [410, 263] width 127 height 15
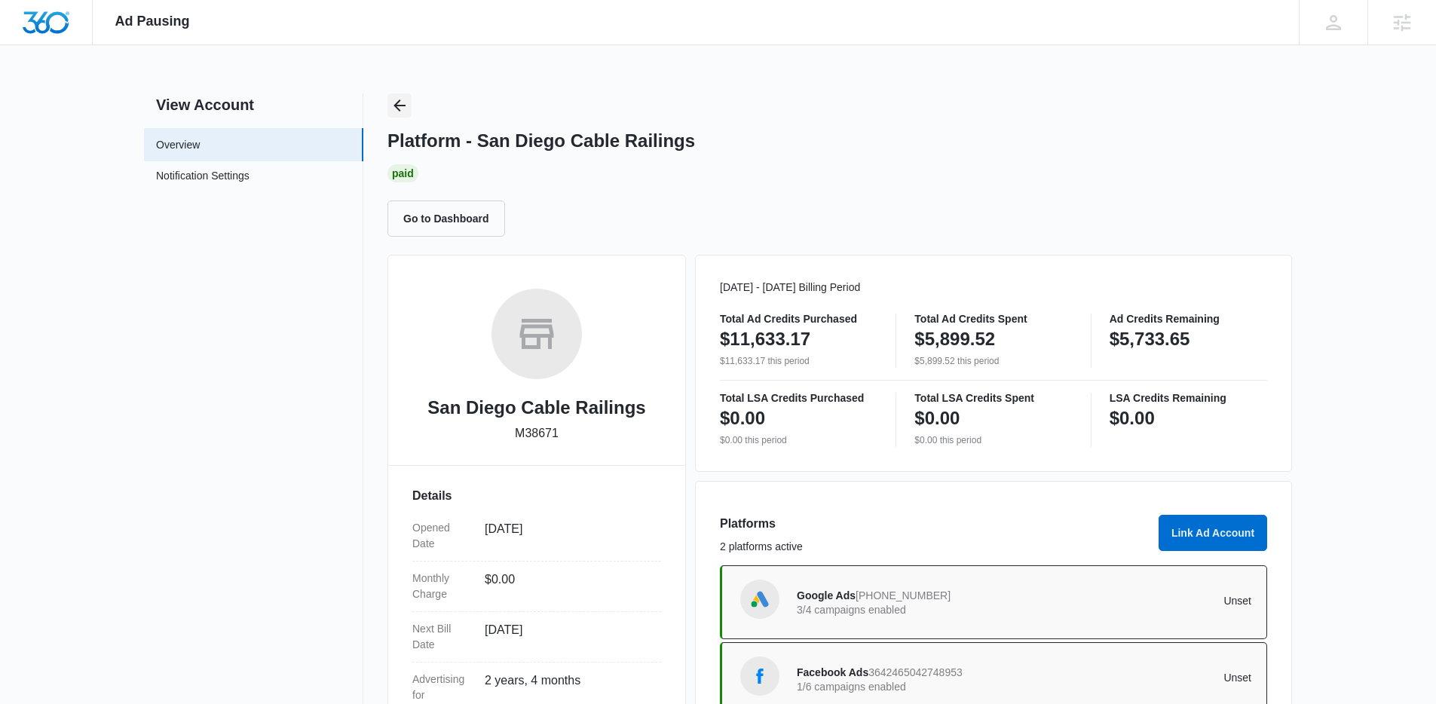
click at [405, 112] on icon "Back" at bounding box center [399, 105] width 18 height 18
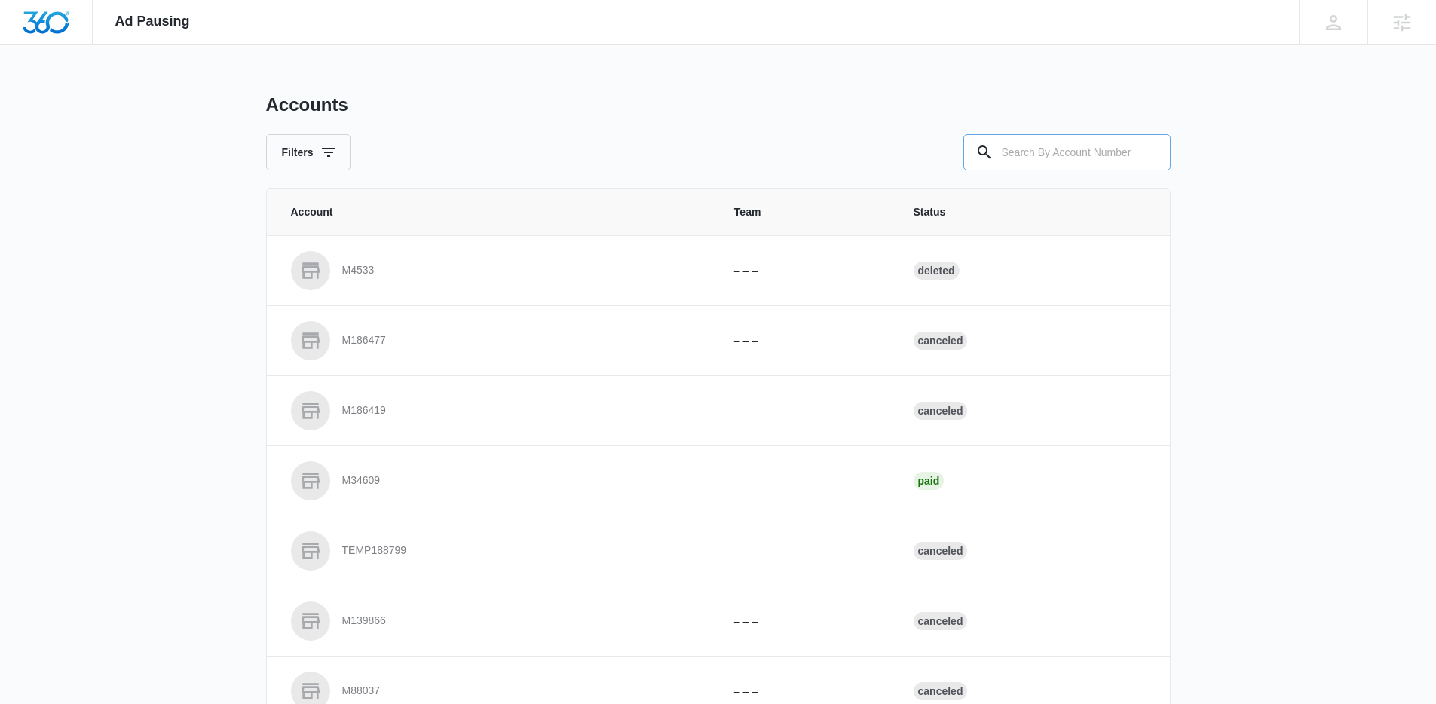
drag, startPoint x: 1082, startPoint y: 163, endPoint x: 1064, endPoint y: 158, distance: 19.4
click at [1079, 161] on input "text" at bounding box center [1066, 152] width 207 height 36
paste input "M311467"
type input "M311467"
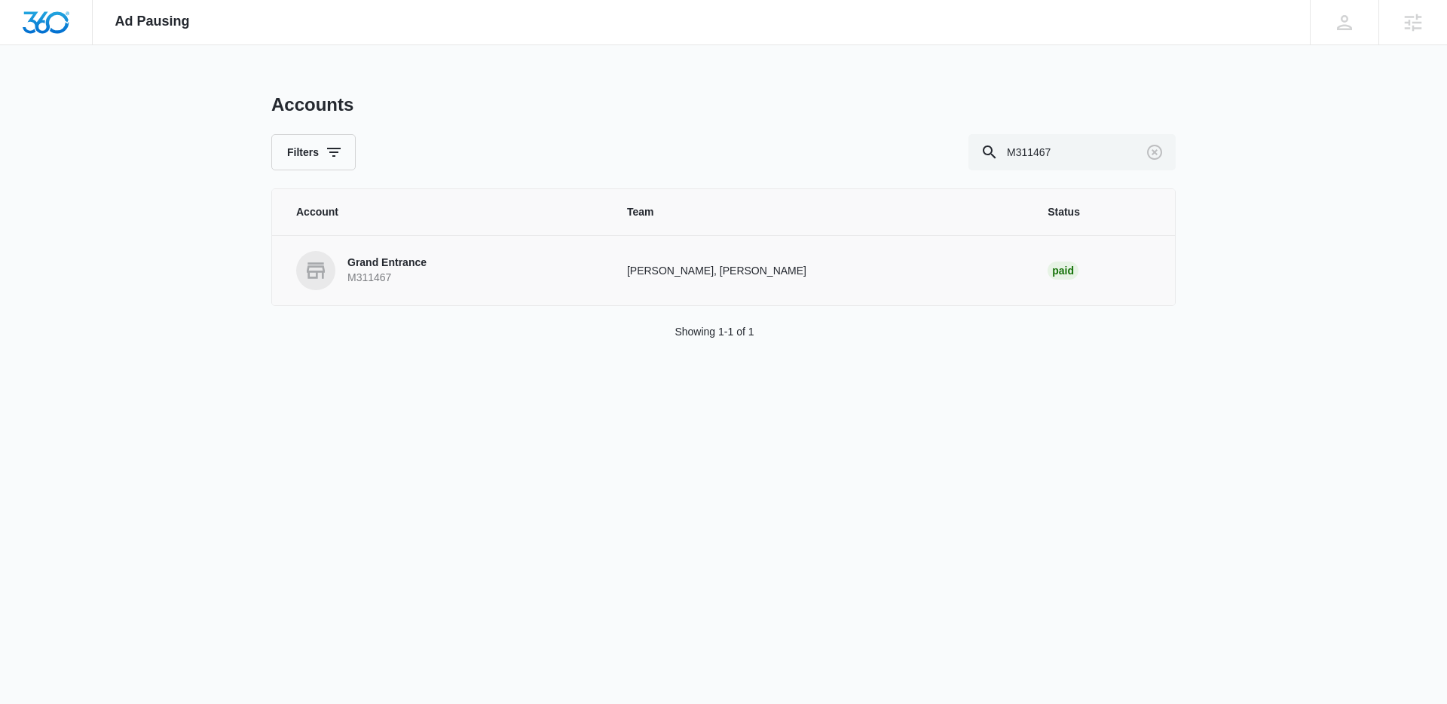
click at [455, 290] on td "Grand Entrance M311467" at bounding box center [440, 270] width 337 height 70
click at [439, 280] on link "Grand Entrance M311467" at bounding box center [443, 270] width 295 height 39
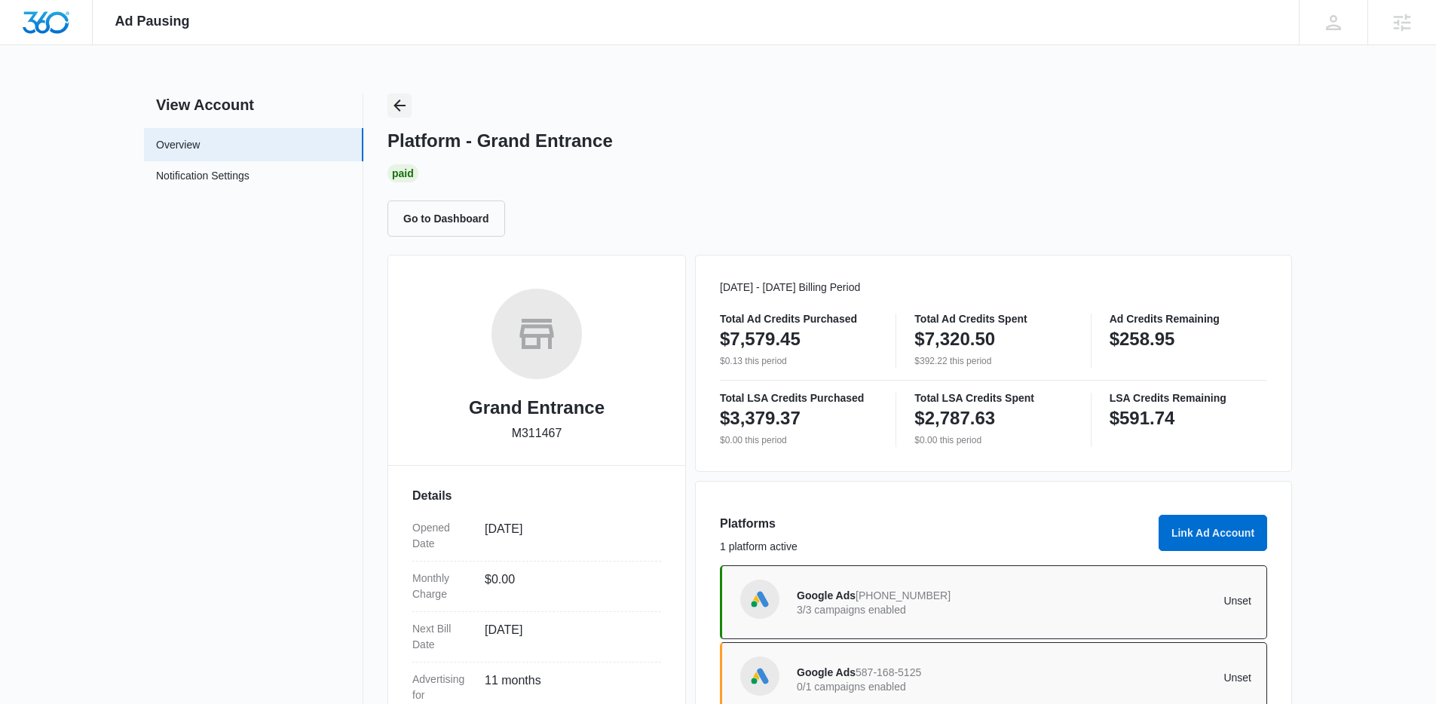
click at [393, 106] on icon "Back" at bounding box center [399, 105] width 18 height 18
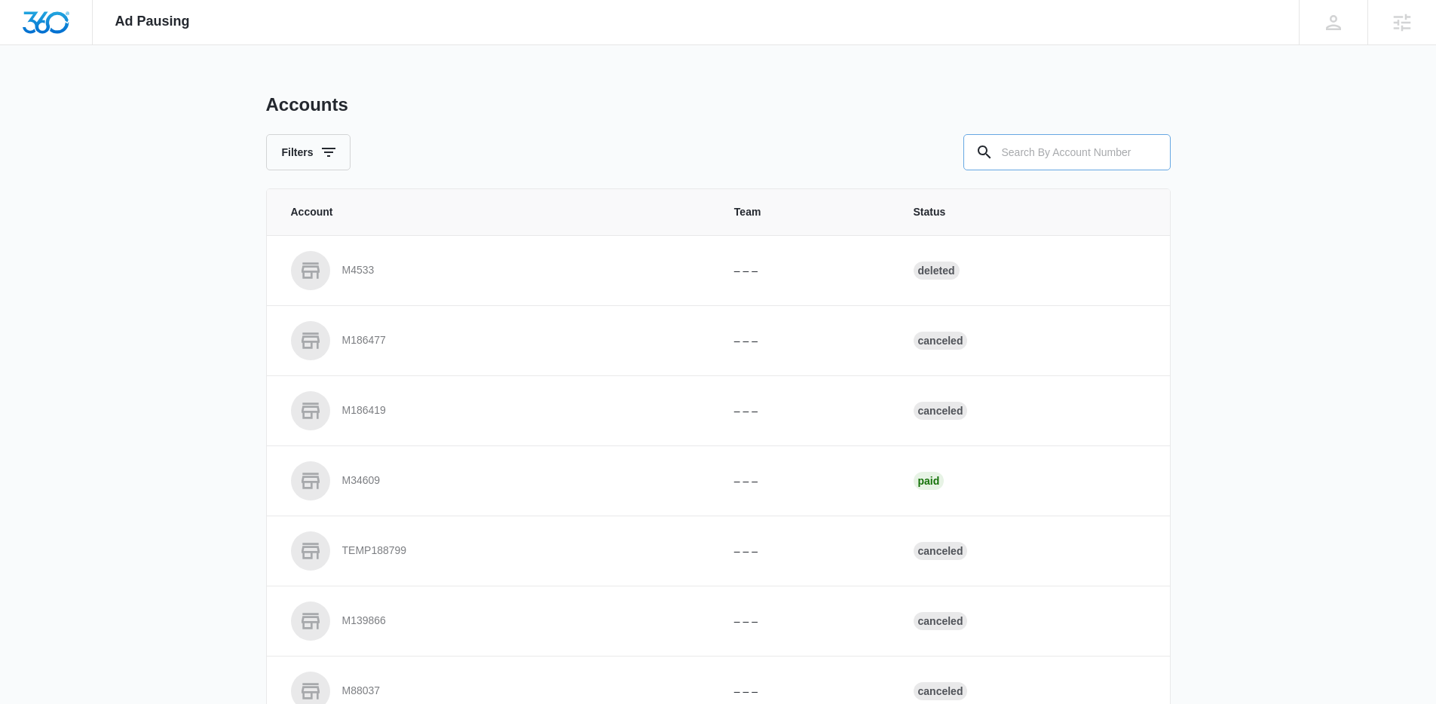
click at [1034, 140] on input "text" at bounding box center [1066, 152] width 207 height 36
paste input "M38578"
type input "M38578"
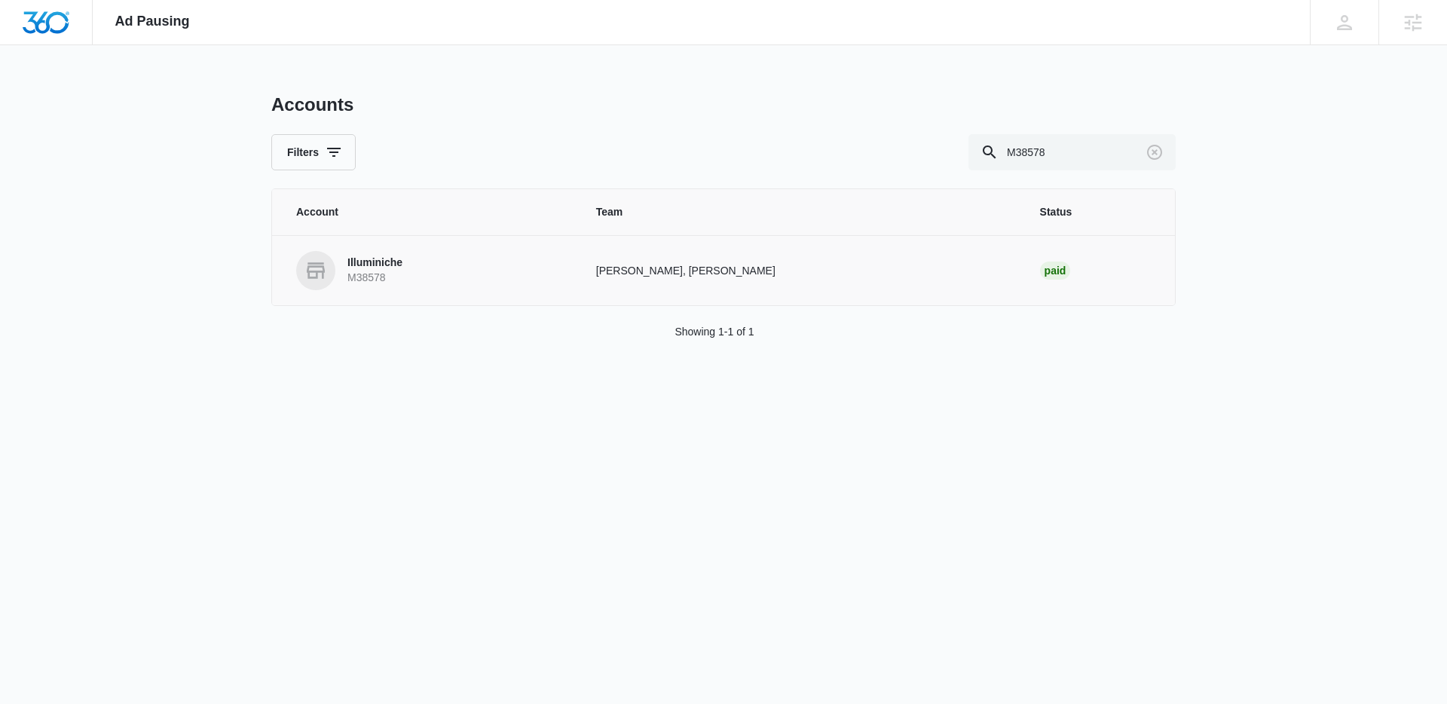
click at [447, 271] on link "Illuminiche M38578" at bounding box center [428, 270] width 264 height 39
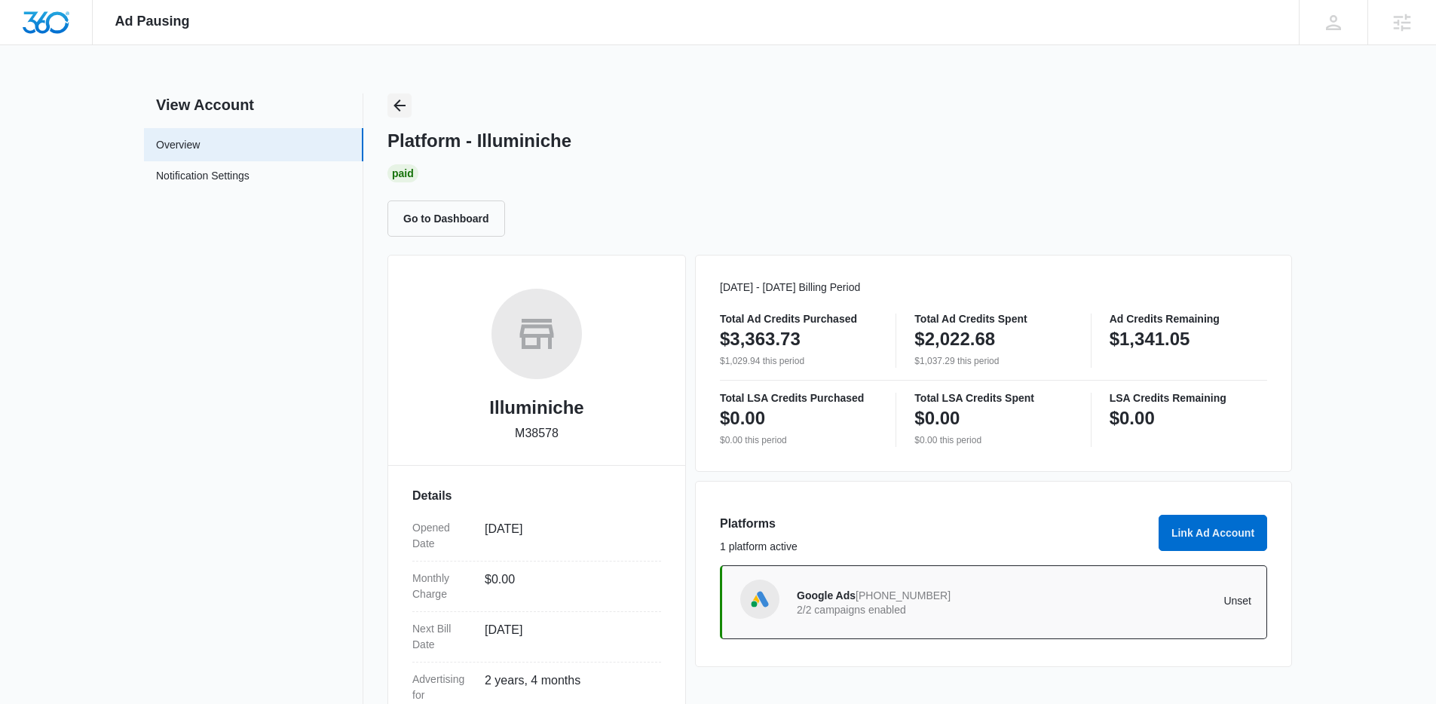
click at [409, 107] on button "Back" at bounding box center [399, 105] width 24 height 24
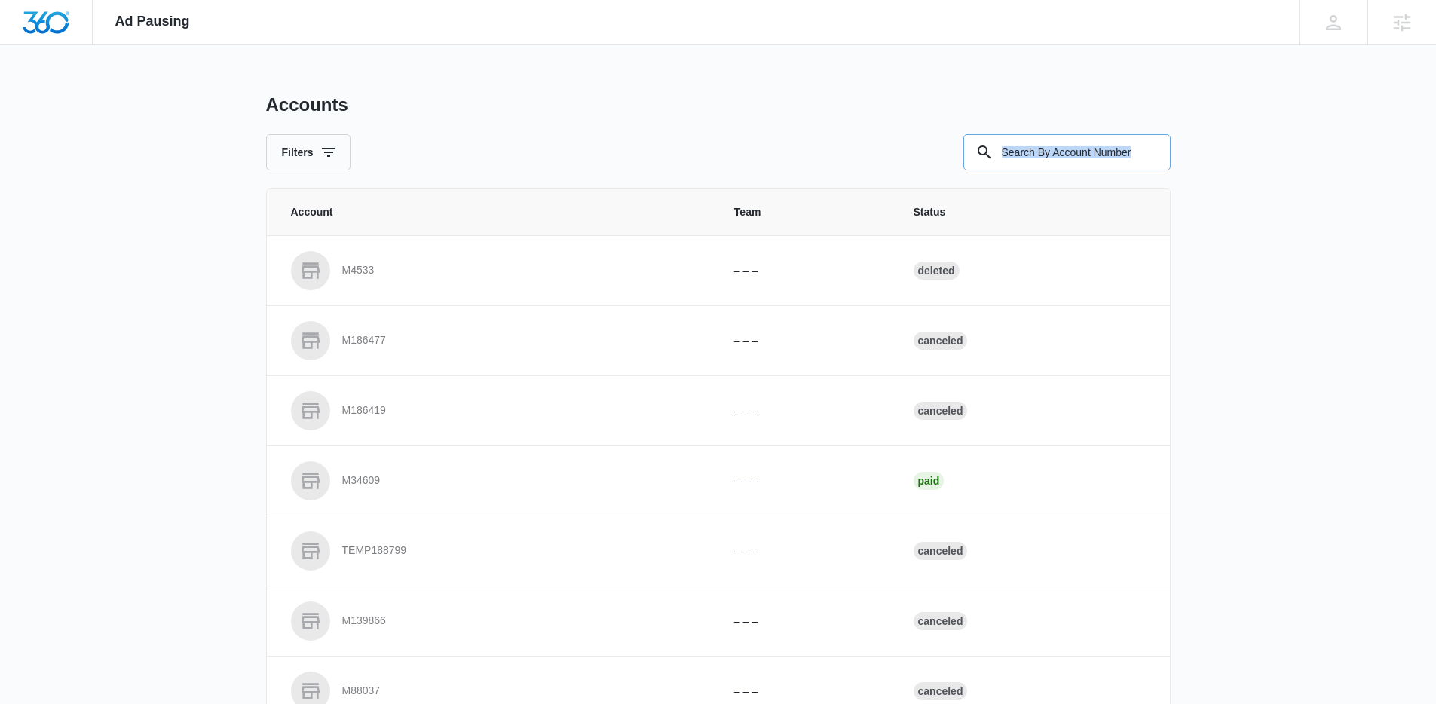
drag, startPoint x: 1058, startPoint y: 173, endPoint x: 1052, endPoint y: 159, distance: 15.2
click at [1055, 164] on div "Accounts Filters Account Team Status M4533 – – – Deleted M186477 – – – Canceled…" at bounding box center [718, 556] width 905 height 926
drag, startPoint x: 1052, startPoint y: 159, endPoint x: 865, endPoint y: 130, distance: 189.2
click at [1049, 159] on input "text" at bounding box center [1066, 152] width 207 height 36
paste input "M325631"
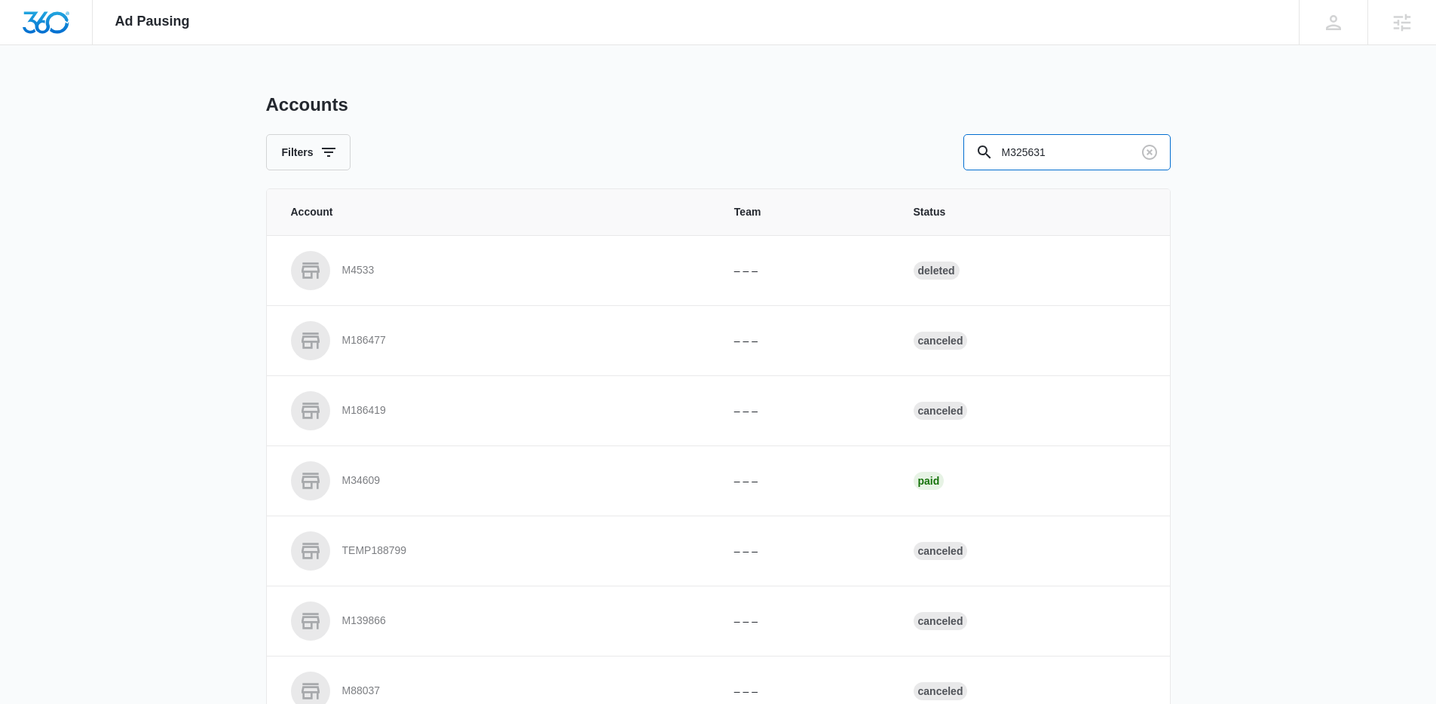
type input "M325631"
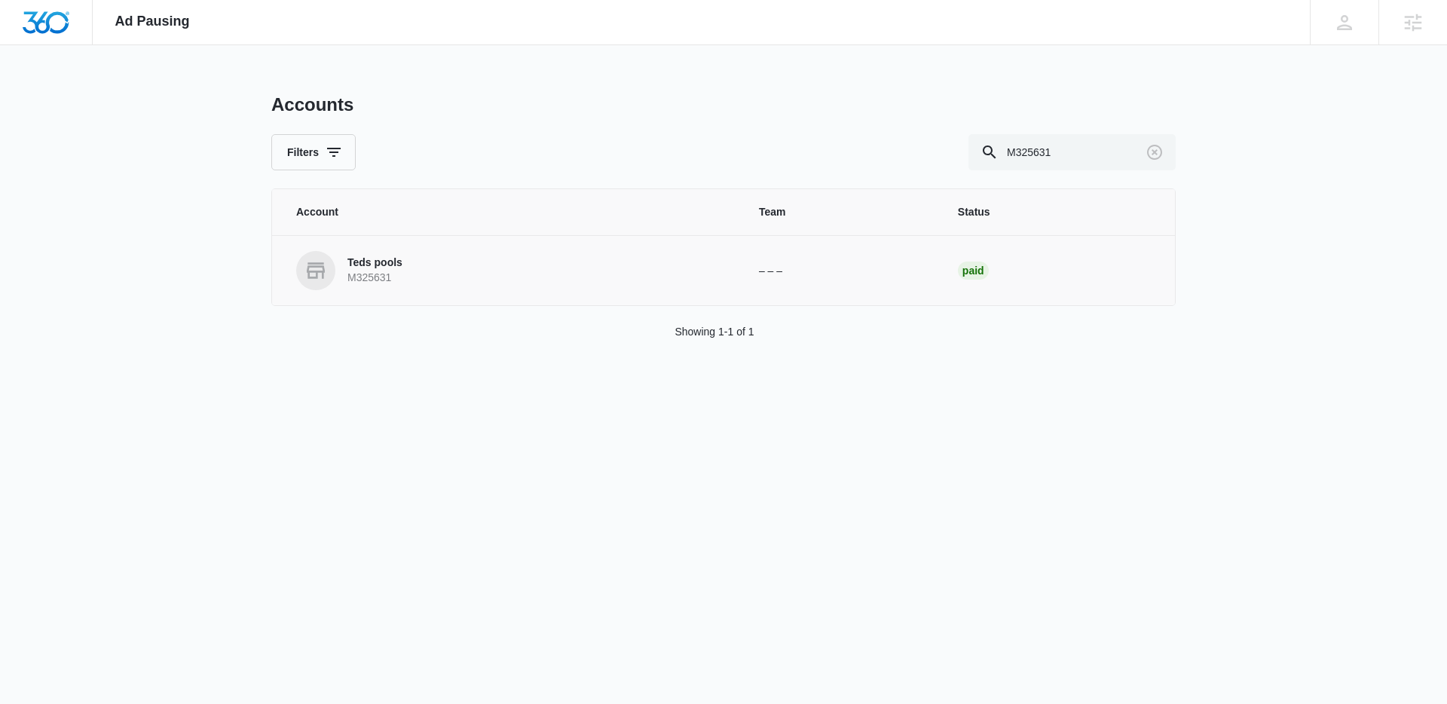
click at [382, 268] on p "Teds pools" at bounding box center [374, 263] width 55 height 15
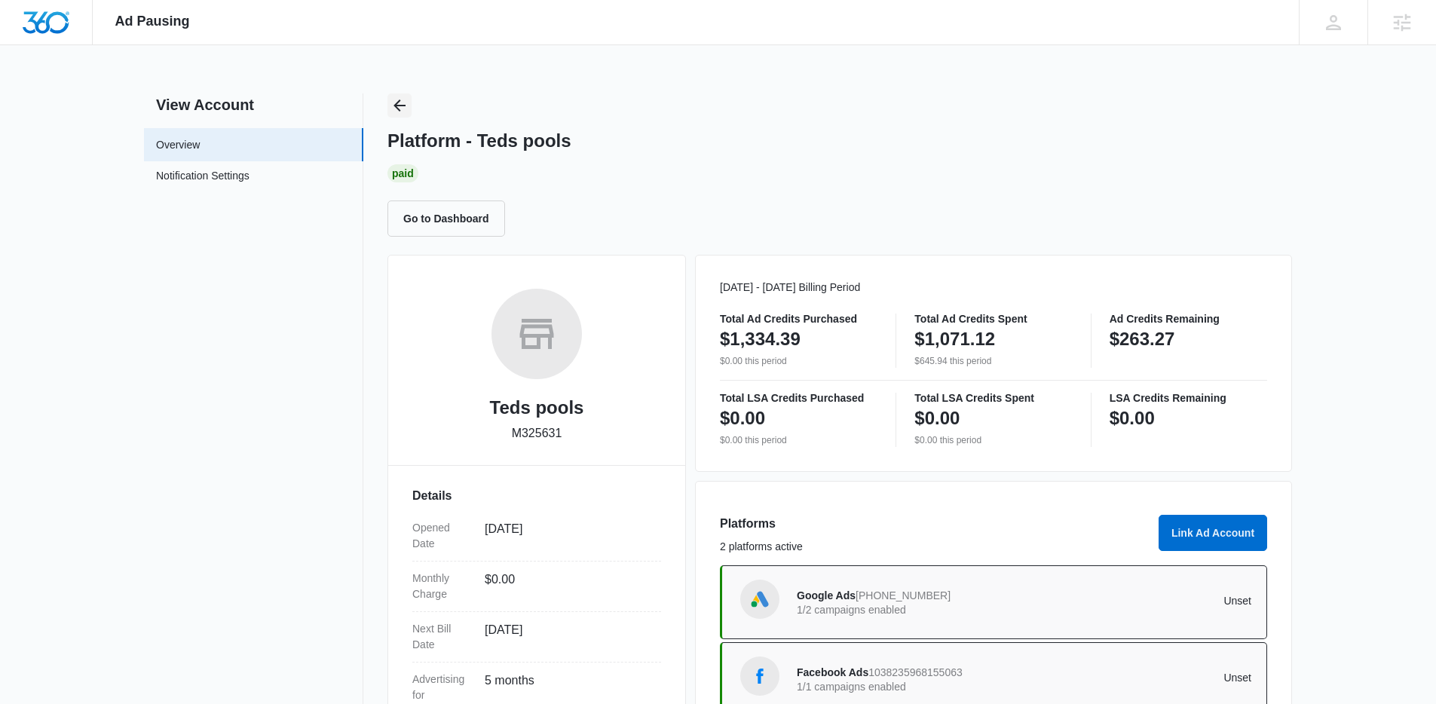
click at [399, 99] on icon "Back" at bounding box center [399, 105] width 18 height 18
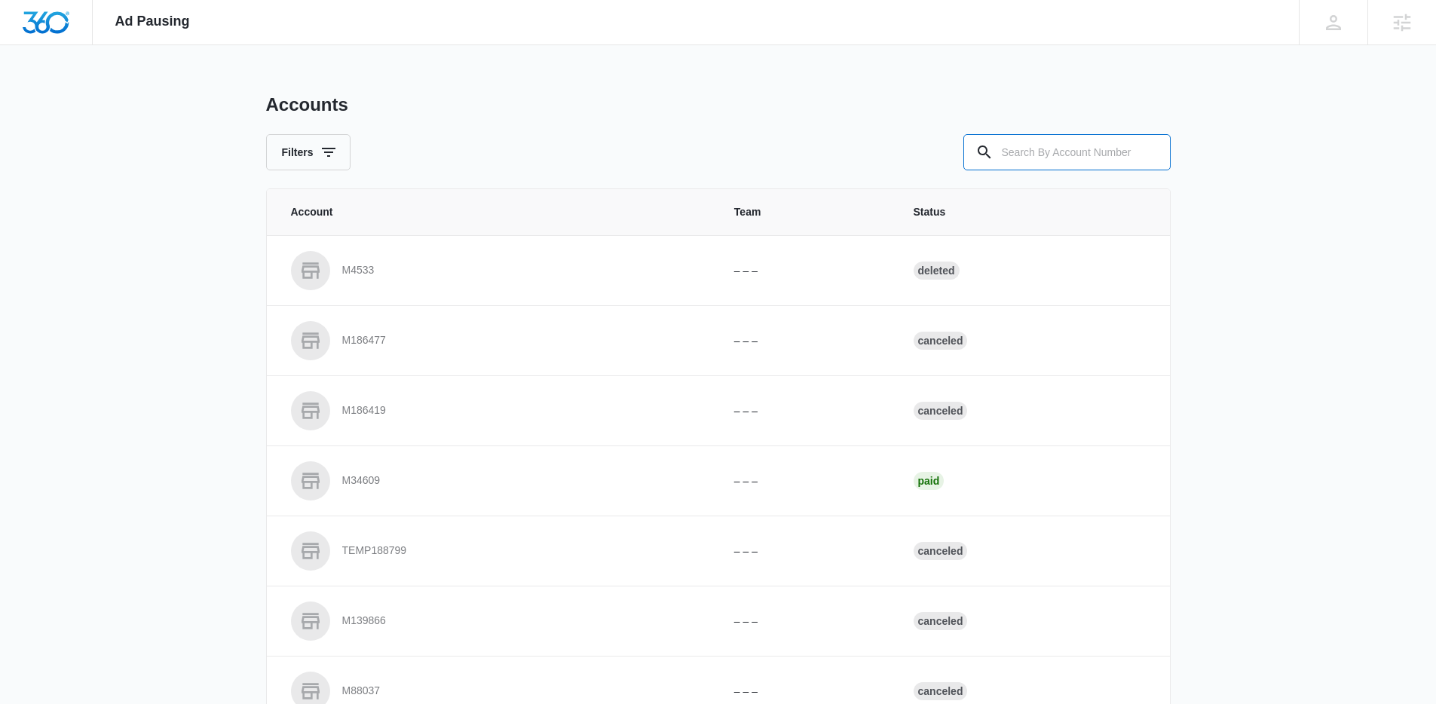
drag, startPoint x: 1033, startPoint y: 135, endPoint x: 889, endPoint y: 148, distance: 145.4
click at [1030, 136] on input "text" at bounding box center [1066, 152] width 207 height 36
paste input "M323419"
type input "M323419"
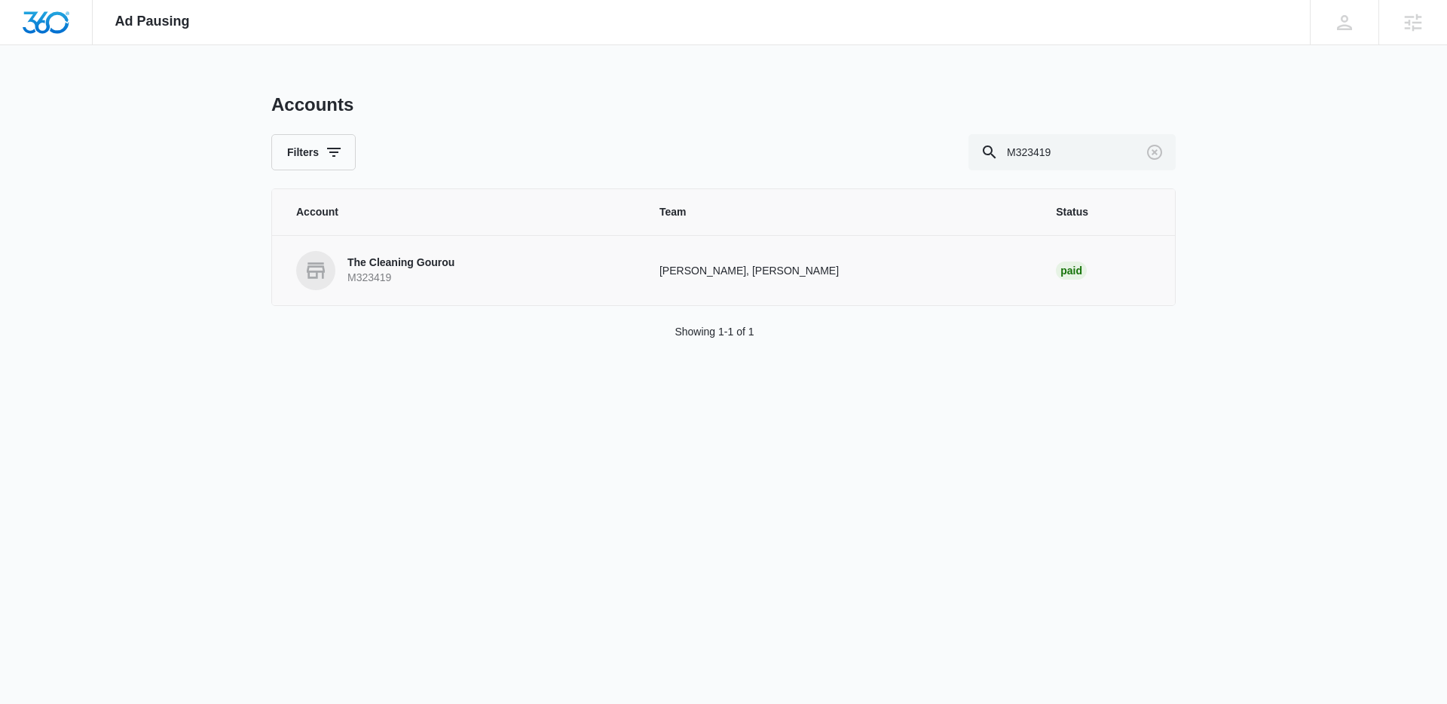
click at [441, 268] on p "The Cleaning Gourou" at bounding box center [400, 263] width 107 height 15
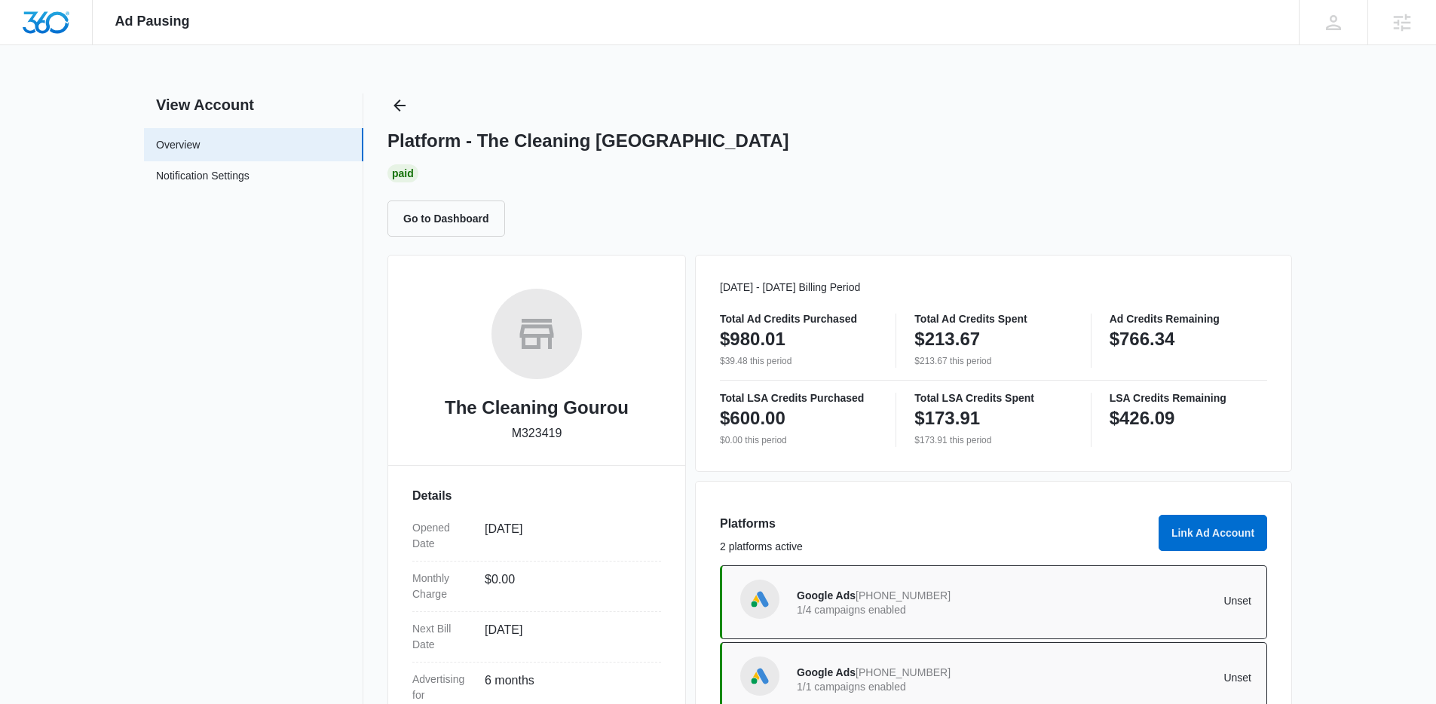
click at [414, 104] on div "Platform - The Cleaning Gourou Paid Go to Dashboard" at bounding box center [839, 164] width 905 height 143
click at [408, 105] on button "Back" at bounding box center [399, 105] width 24 height 24
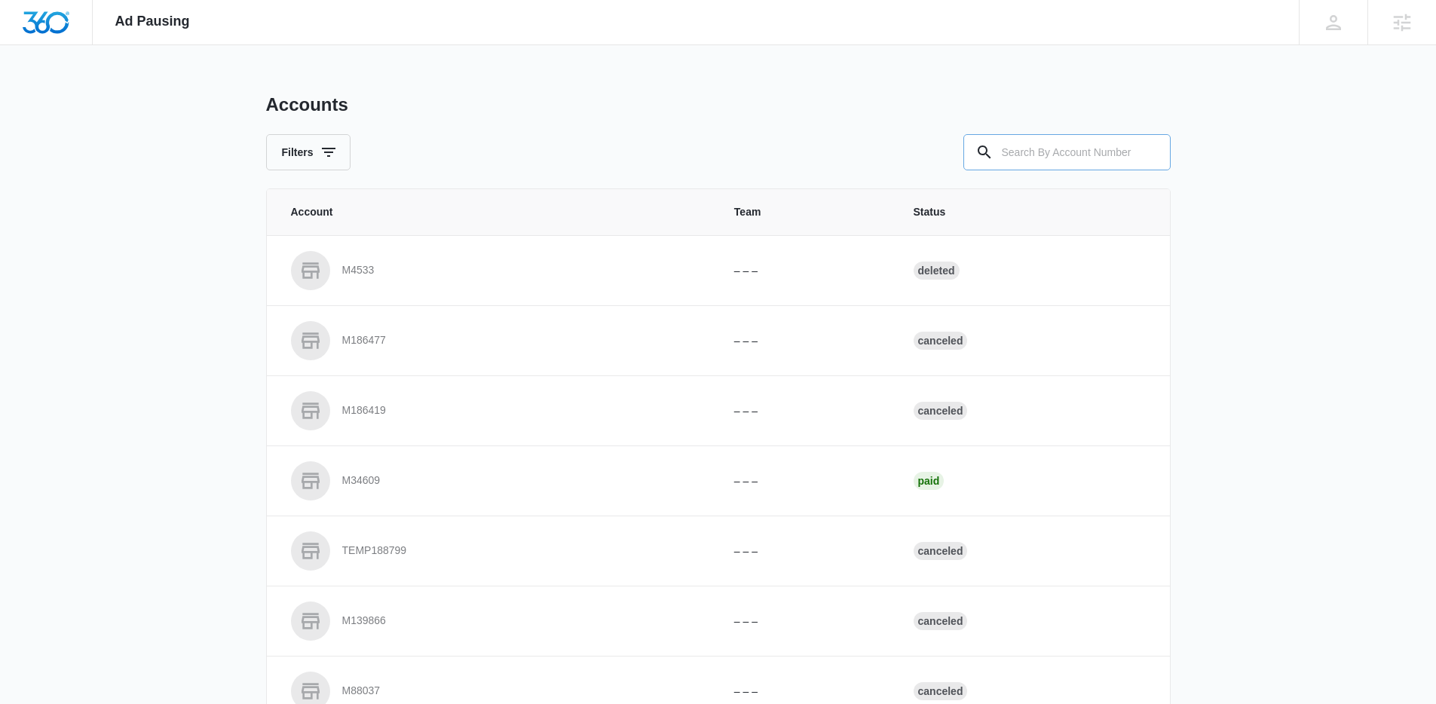
drag, startPoint x: 1025, startPoint y: 121, endPoint x: 1036, endPoint y: 139, distance: 21.3
click at [1033, 130] on div "Accounts Filters" at bounding box center [718, 131] width 905 height 77
drag, startPoint x: 1038, startPoint y: 148, endPoint x: 932, endPoint y: 161, distance: 107.1
click at [1018, 150] on input "text" at bounding box center [1066, 152] width 207 height 36
paste input "M180790"
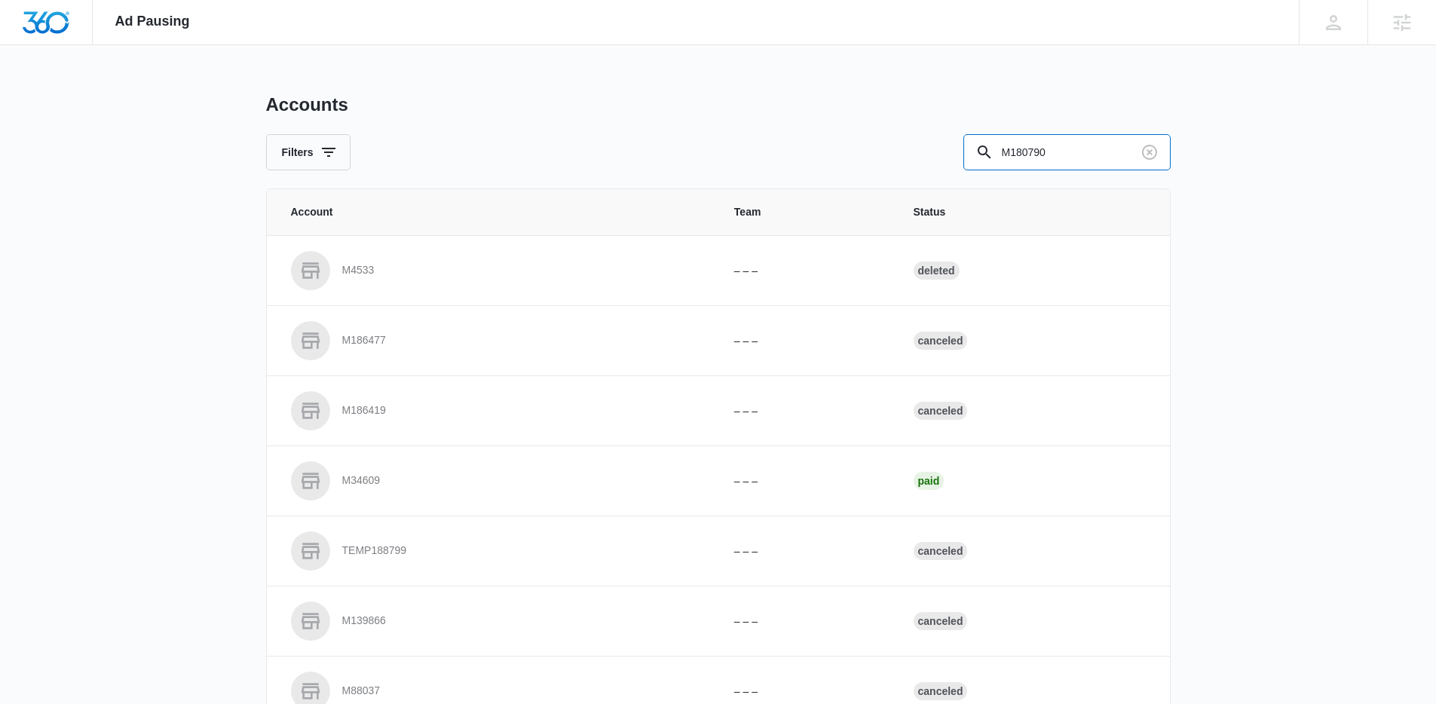
type input "M180790"
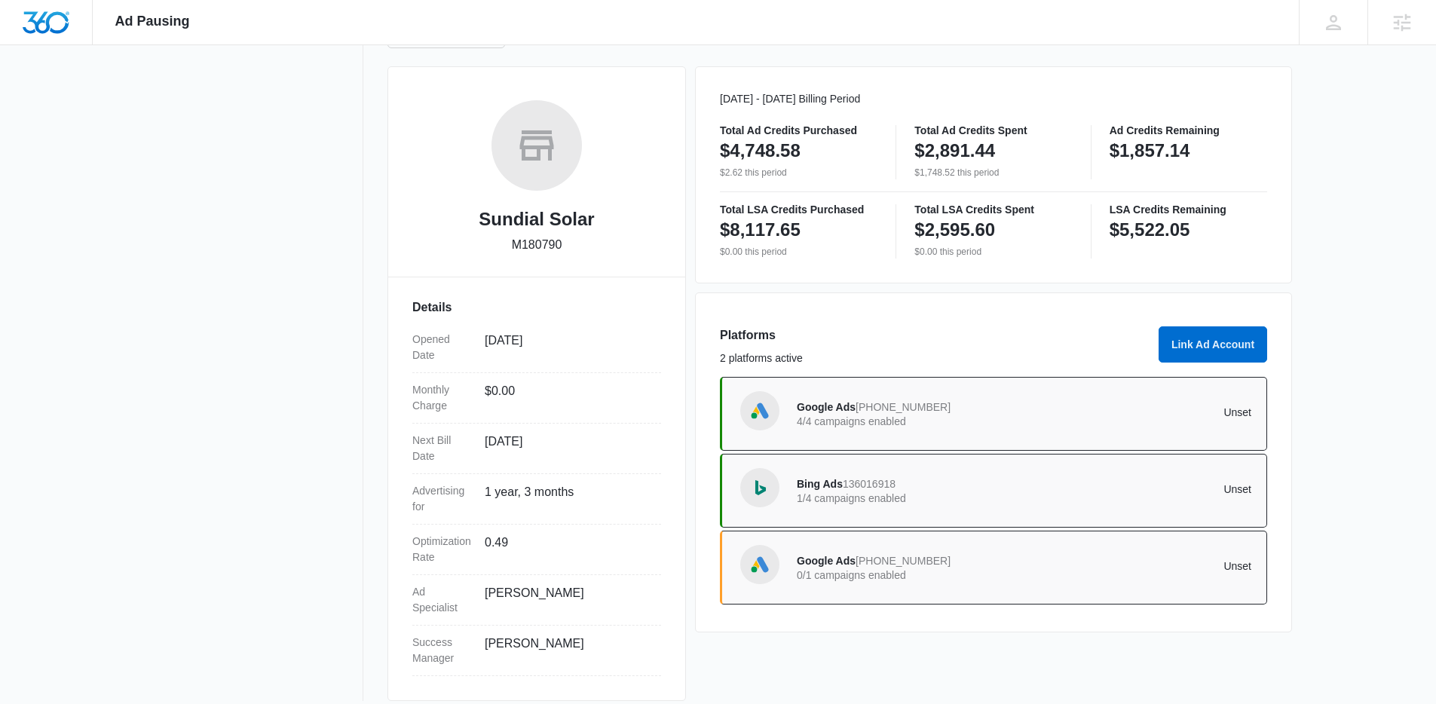
scroll to position [204, 0]
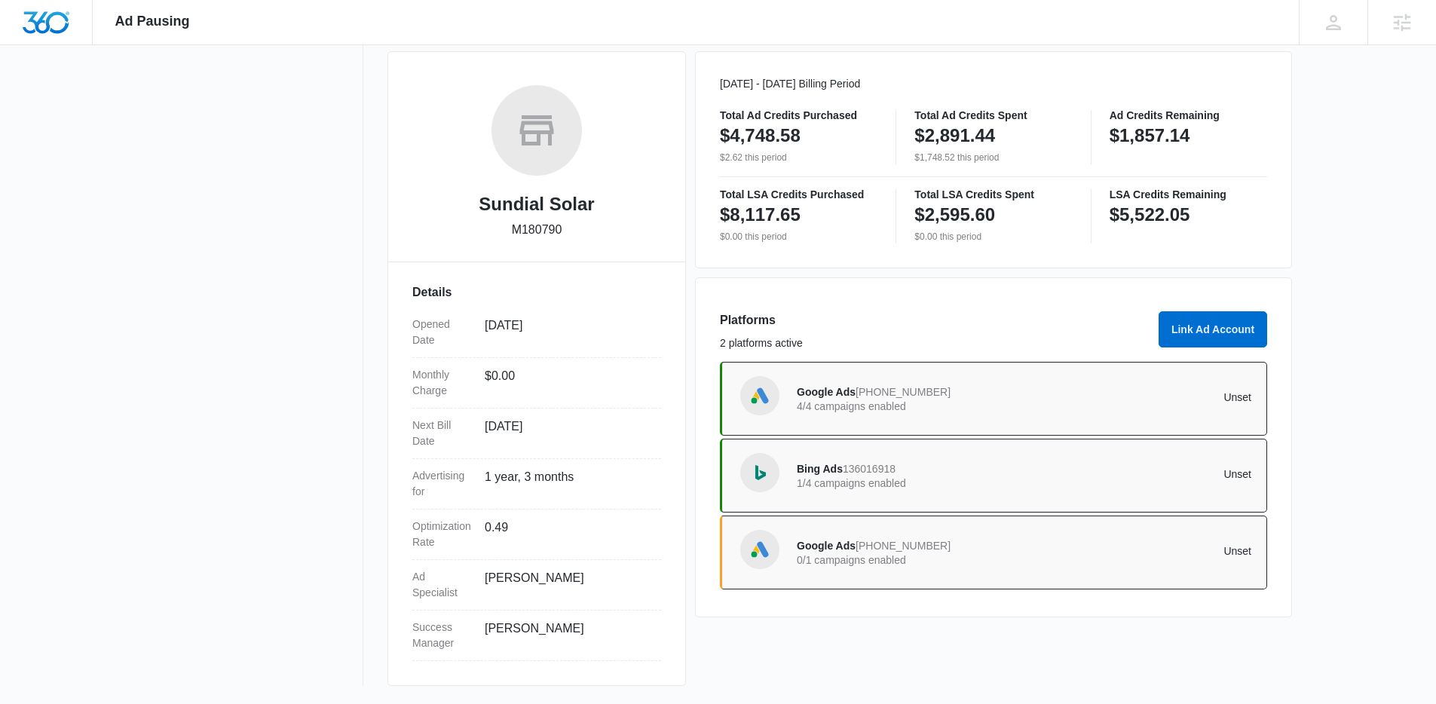
click at [922, 599] on div "Platforms 2 platforms active Link Ad Account Google Ads 415-782-8174 4/4 campai…" at bounding box center [993, 447] width 597 height 340
click at [911, 550] on span "576-682-9727" at bounding box center [903, 546] width 95 height 12
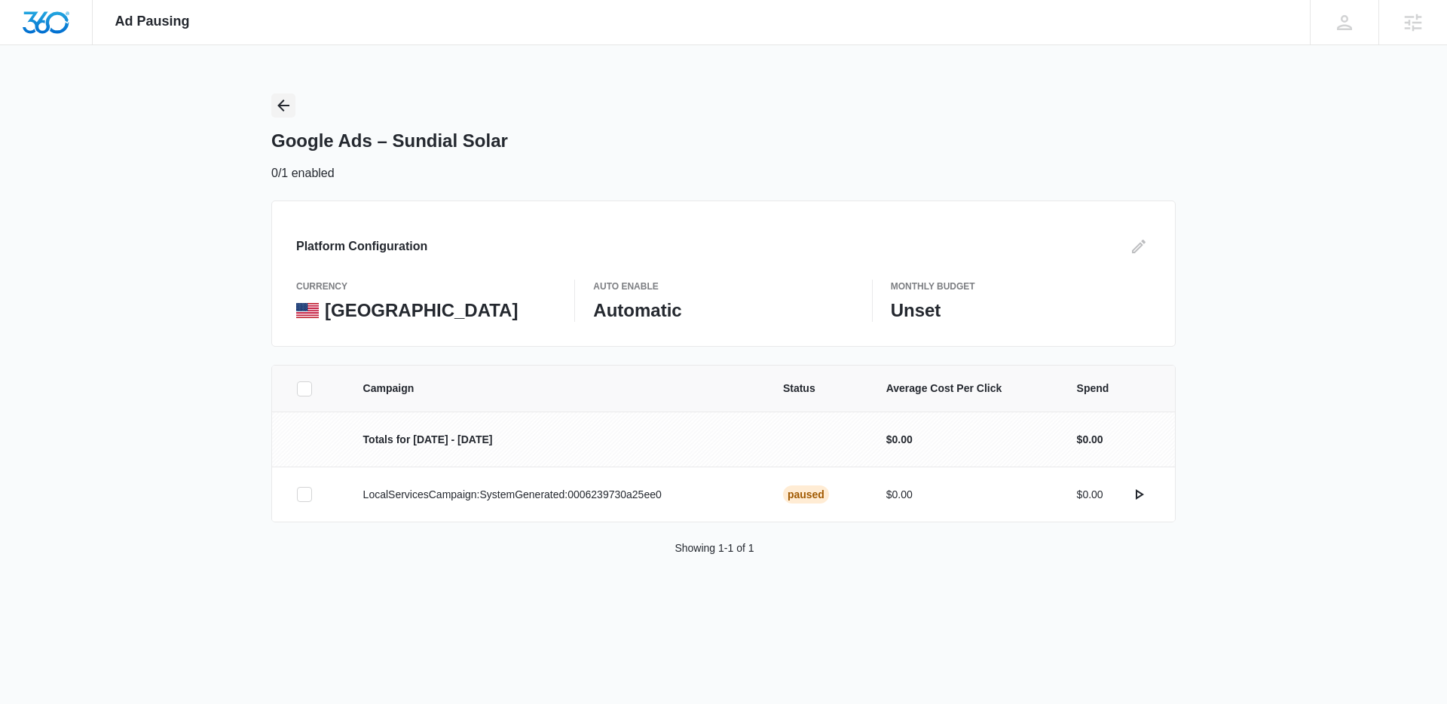
click at [282, 100] on icon "Back" at bounding box center [283, 105] width 18 height 18
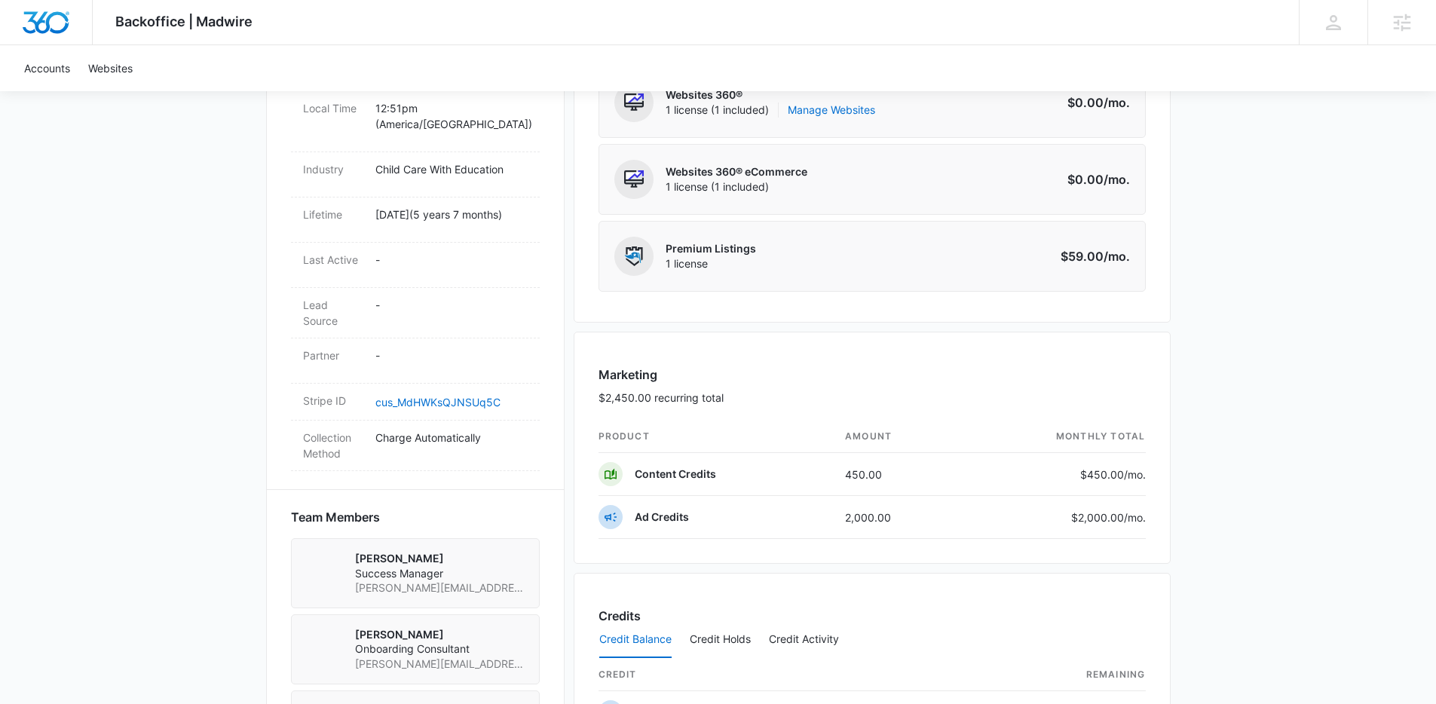
scroll to position [483, 0]
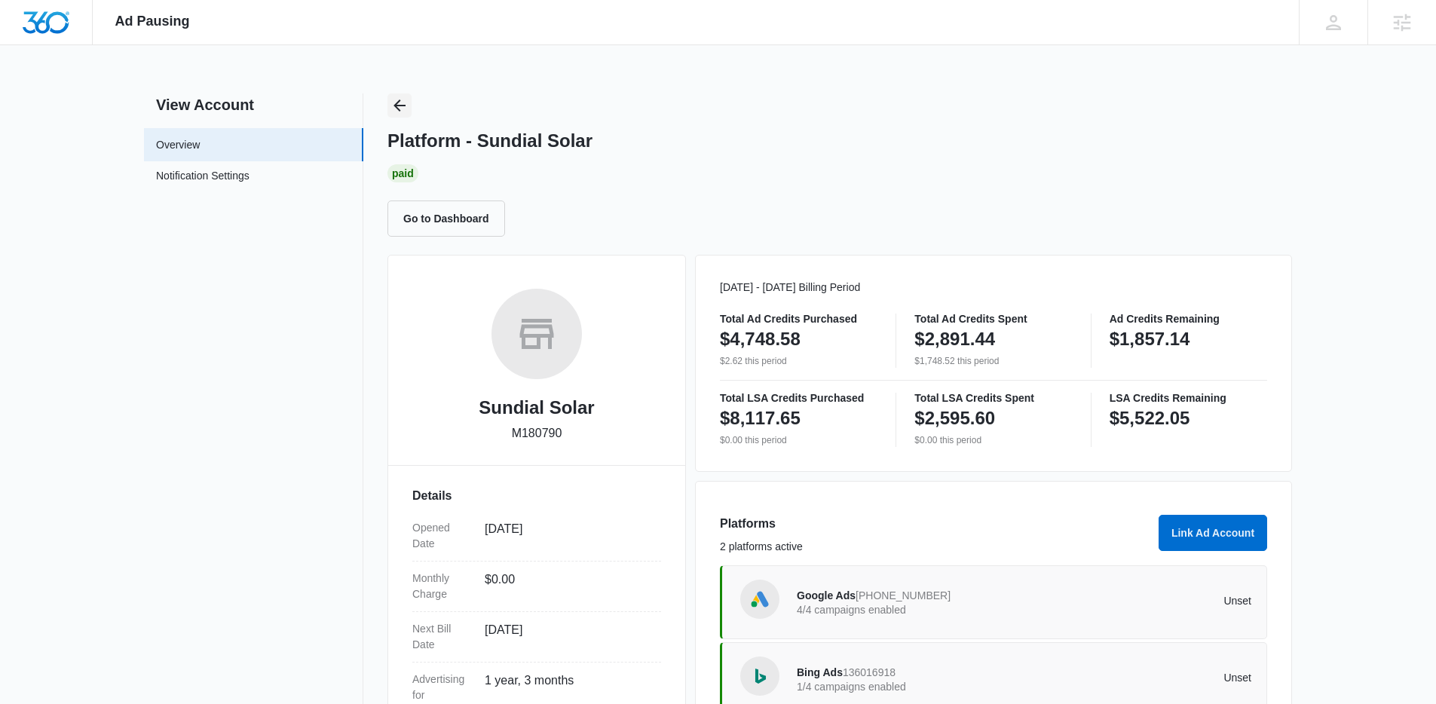
click at [409, 111] on button "Back" at bounding box center [399, 105] width 24 height 24
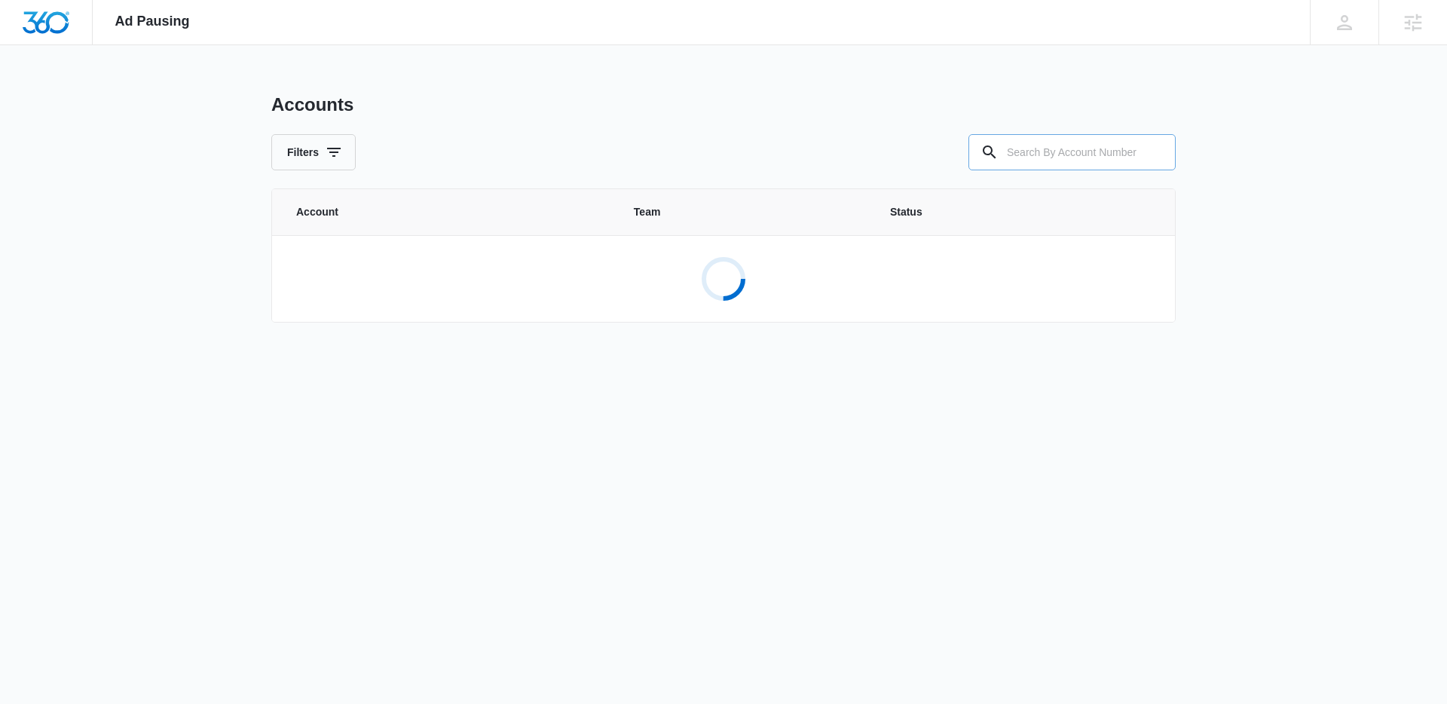
click at [1045, 144] on input "text" at bounding box center [1072, 152] width 207 height 36
paste input "M327144"
type input "M327144"
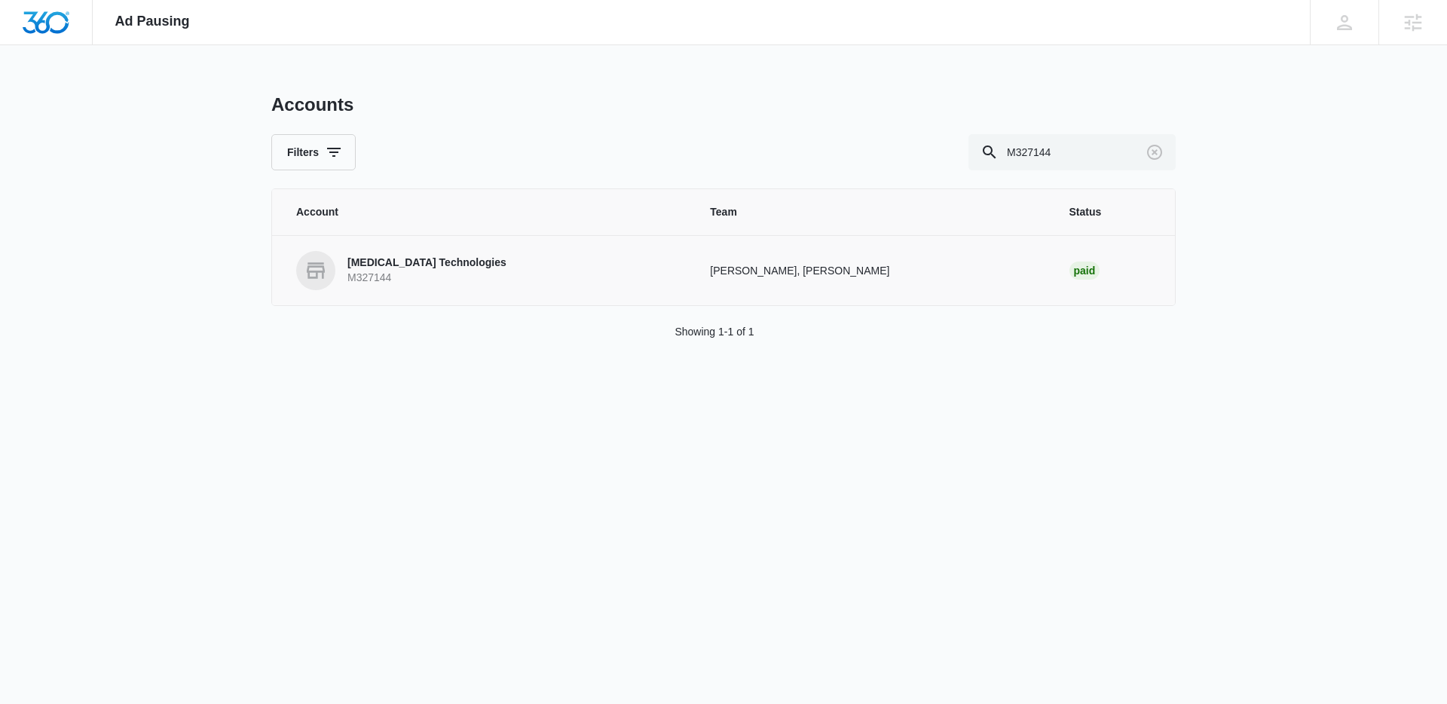
click at [421, 274] on p "M327144" at bounding box center [426, 278] width 159 height 15
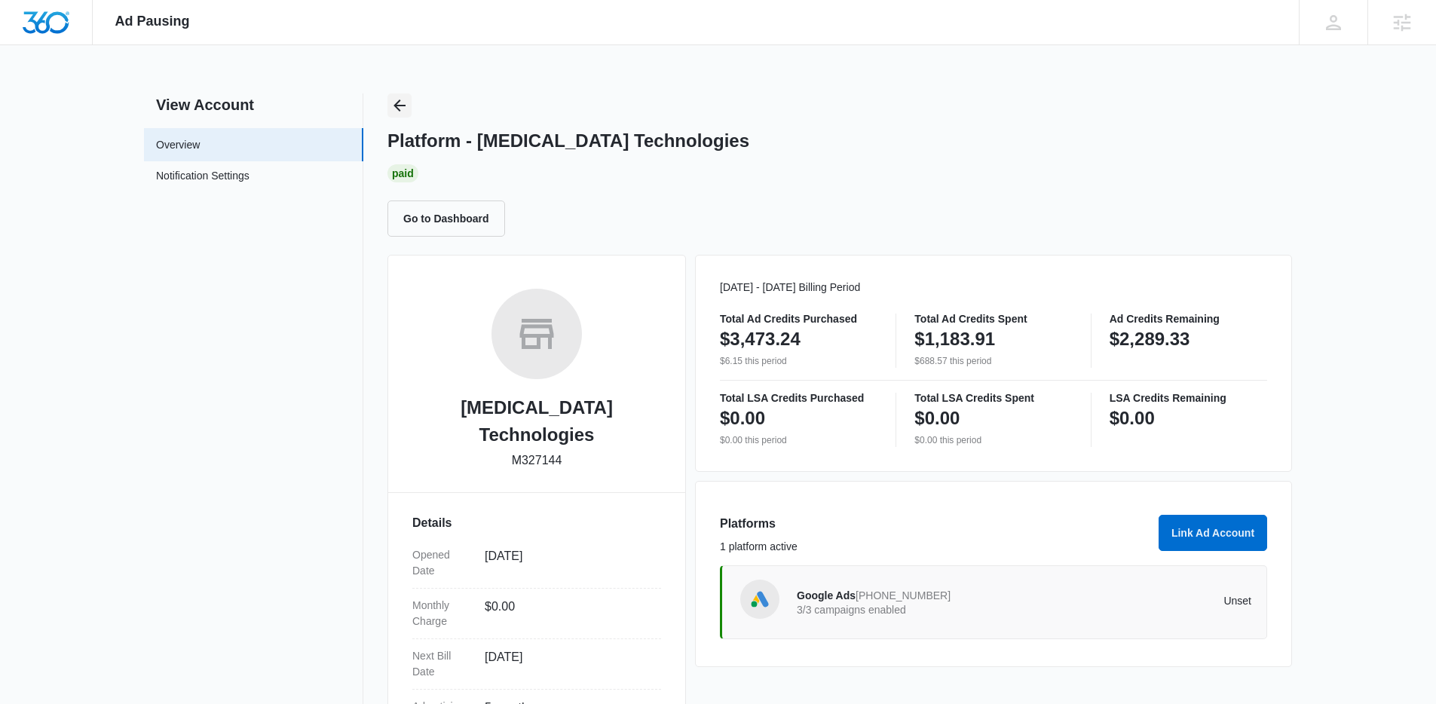
click at [403, 104] on icon "Back" at bounding box center [399, 105] width 18 height 18
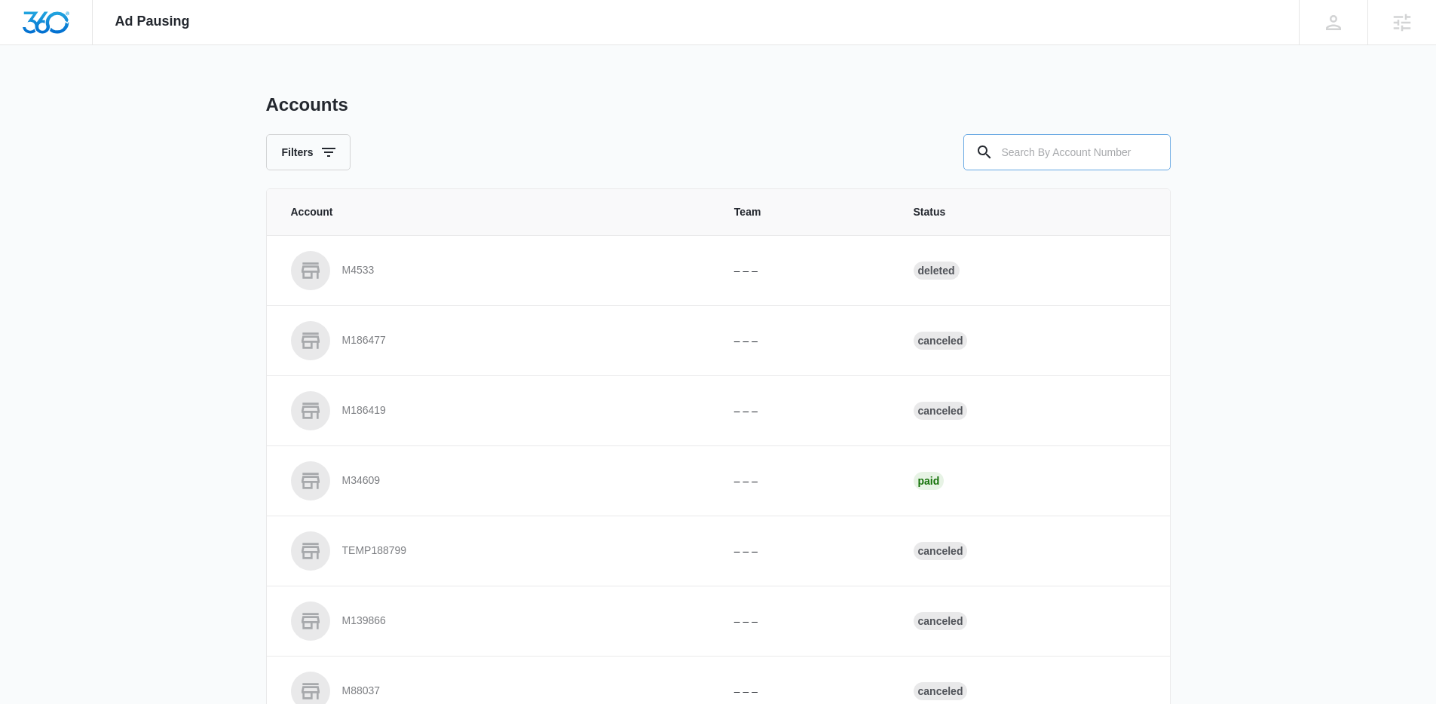
drag, startPoint x: 403, startPoint y: 104, endPoint x: 1057, endPoint y: 148, distance: 655.7
click at [1059, 148] on input "text" at bounding box center [1066, 152] width 207 height 36
paste input "M14487"
type input "M14487"
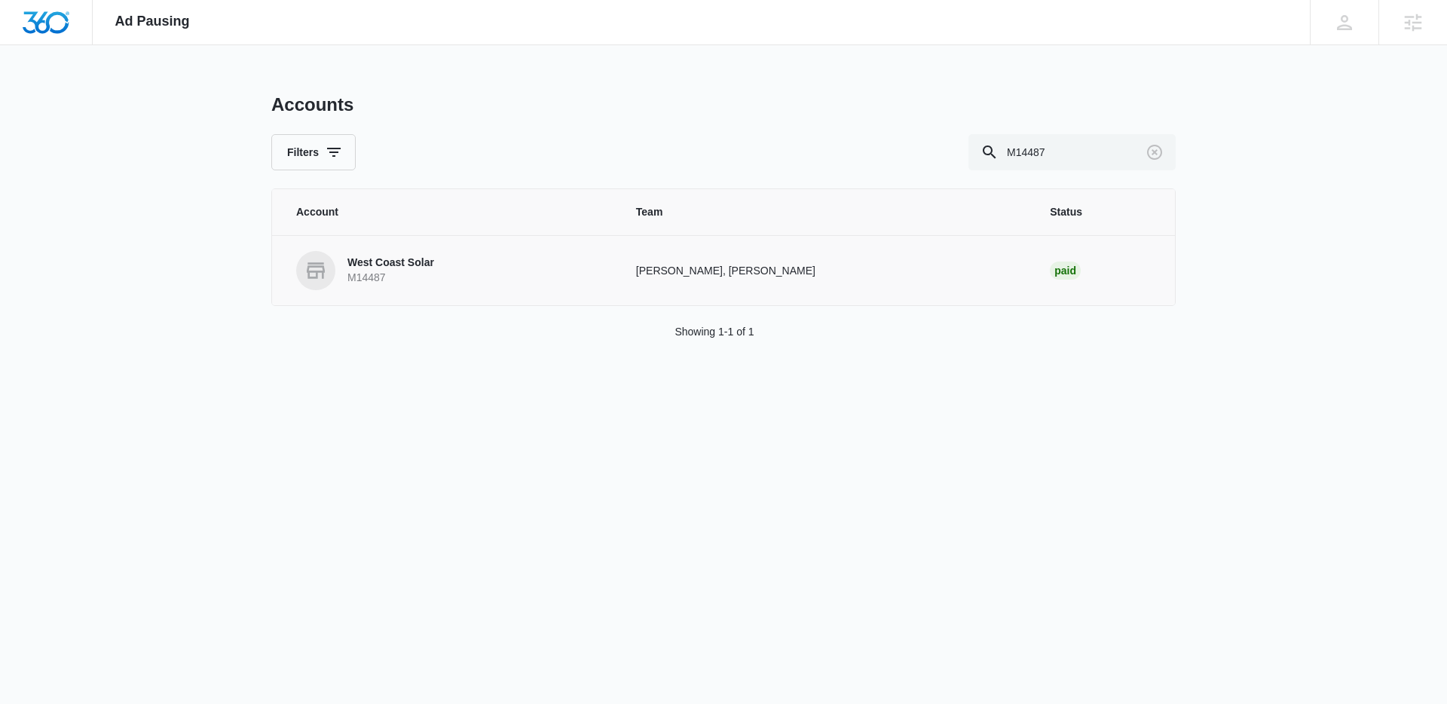
click at [369, 277] on p "M14487" at bounding box center [390, 278] width 87 height 15
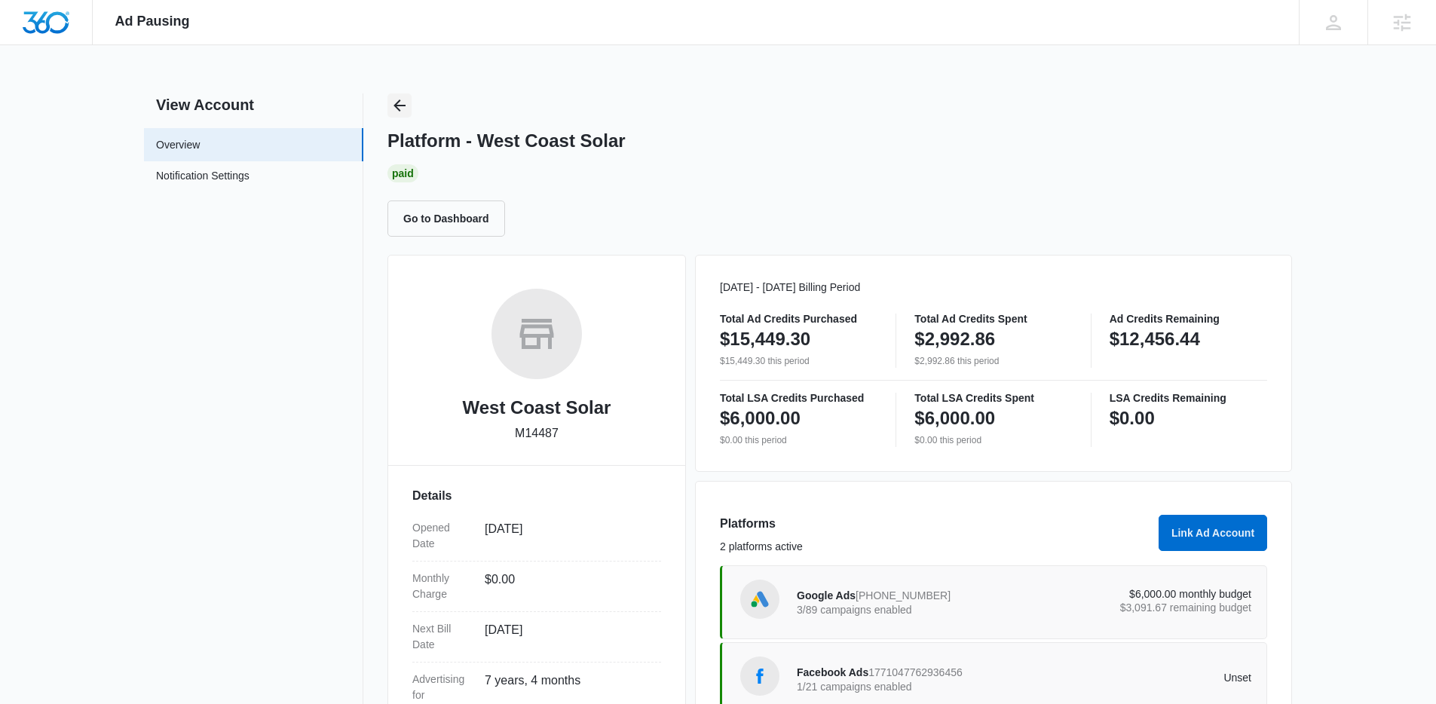
click at [400, 104] on icon "Back" at bounding box center [399, 105] width 18 height 18
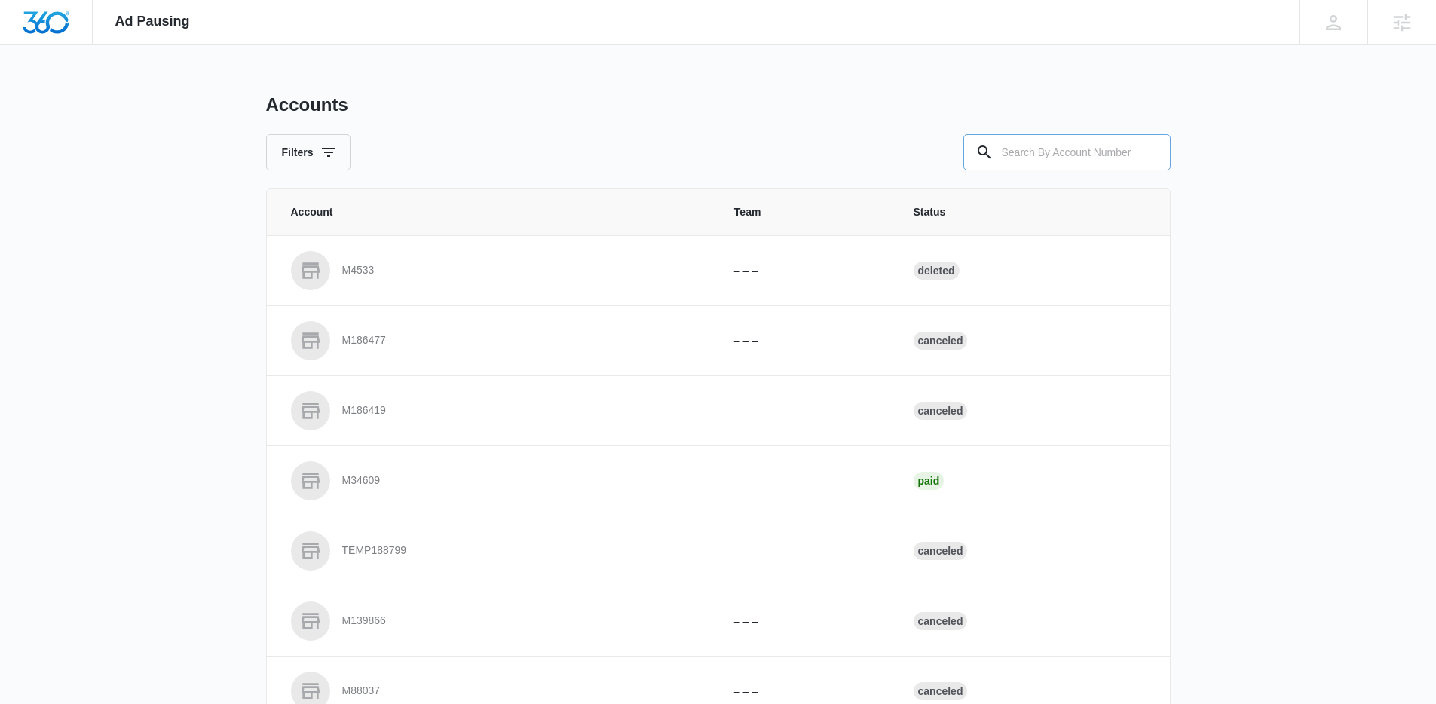
click at [1107, 155] on input "text" at bounding box center [1066, 152] width 207 height 36
paste input "M321233"
type input "M321233"
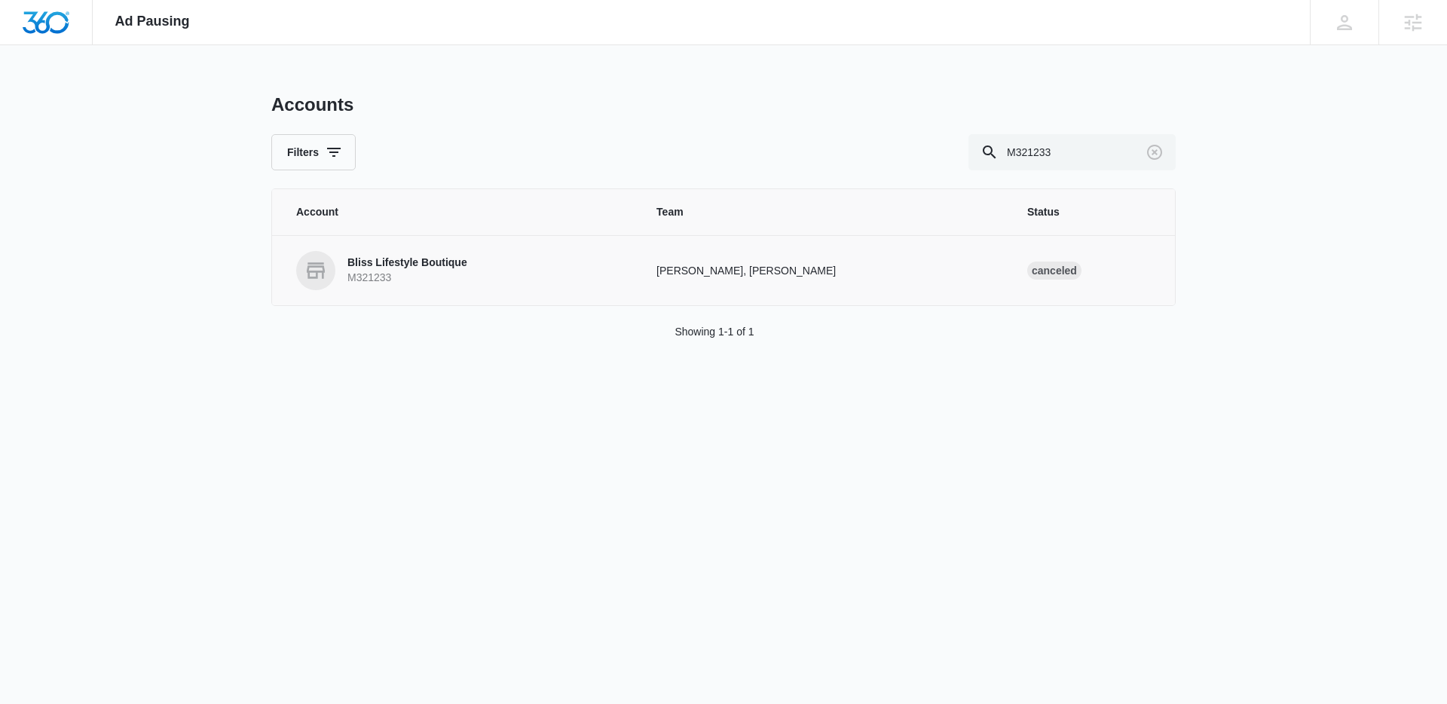
click at [401, 269] on p "Bliss Lifestyle Boutique" at bounding box center [407, 263] width 120 height 15
